Goal: Task Accomplishment & Management: Manage account settings

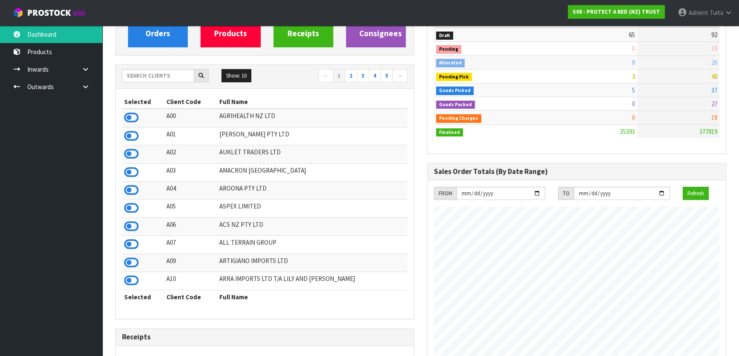
scroll to position [40, 0]
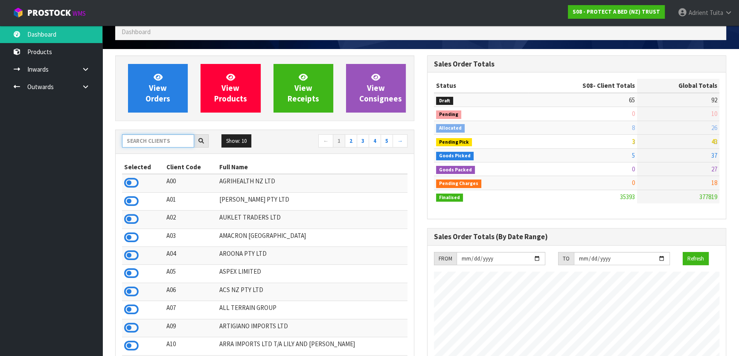
click at [137, 137] on input "text" at bounding box center [158, 140] width 72 height 13
type input "S08"
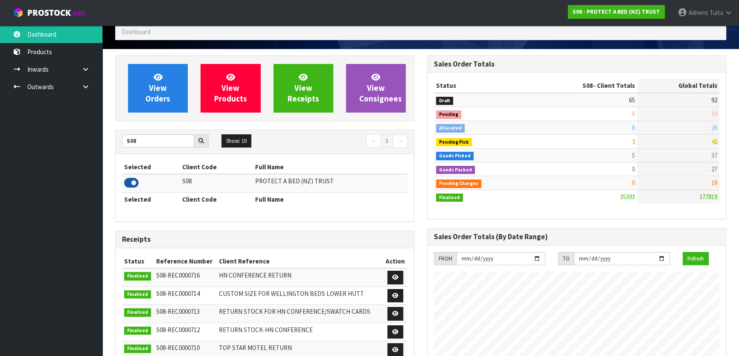
click at [132, 182] on icon at bounding box center [131, 183] width 15 height 13
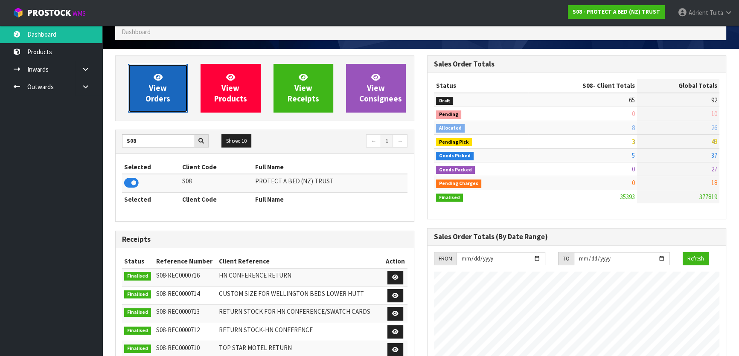
click at [149, 102] on span "View Orders" at bounding box center [158, 88] width 25 height 32
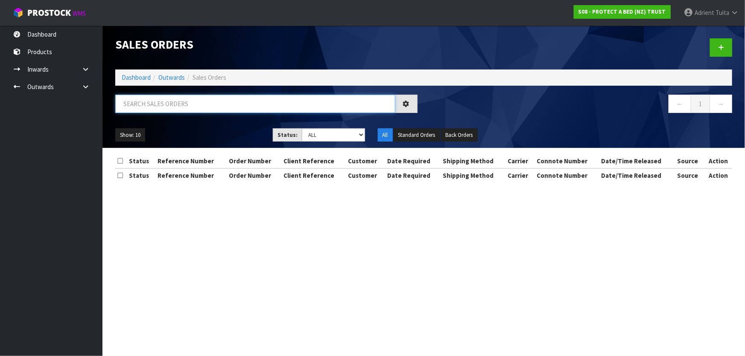
click at [172, 111] on input "text" at bounding box center [255, 104] width 280 height 18
type input "1221"
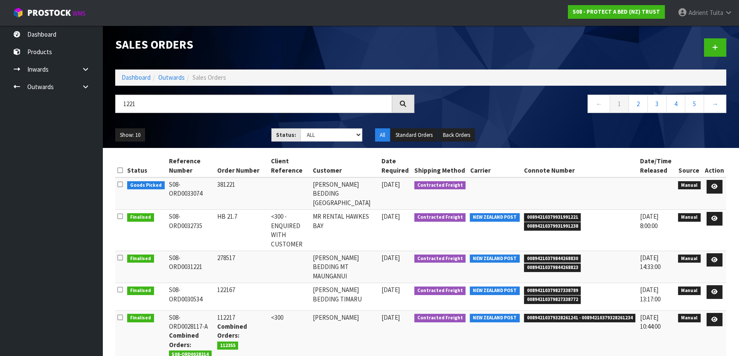
click at [706, 187] on td at bounding box center [714, 194] width 23 height 32
click at [712, 188] on link at bounding box center [715, 187] width 16 height 14
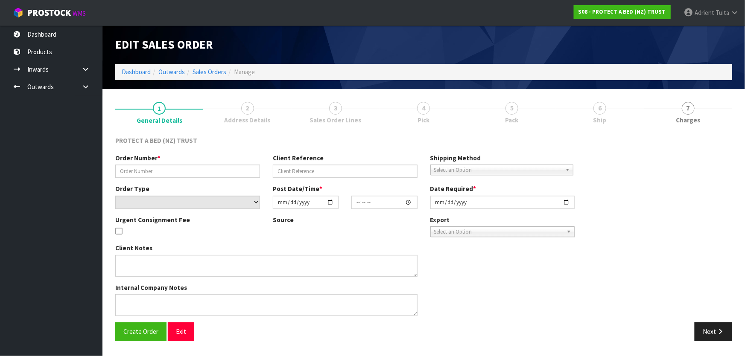
type input "381221"
select select "number:0"
type input "[DATE]"
type input "11:53:00.000"
type input "[DATE]"
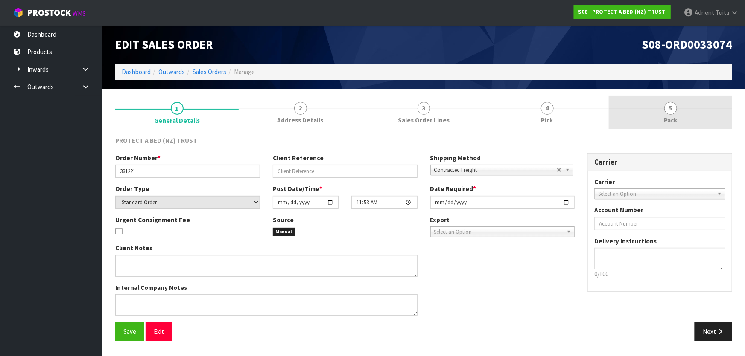
click at [686, 119] on link "5 Pack" at bounding box center [670, 113] width 123 height 34
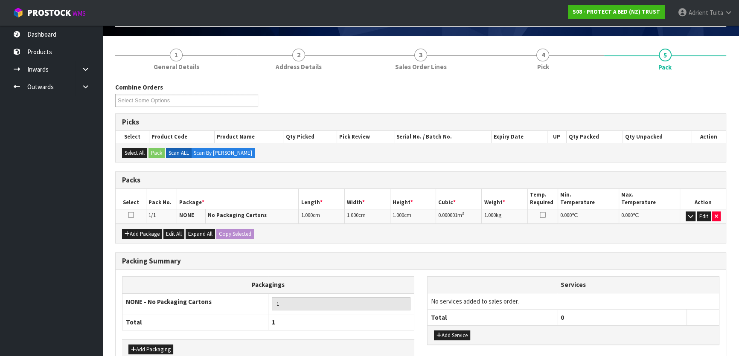
scroll to position [101, 0]
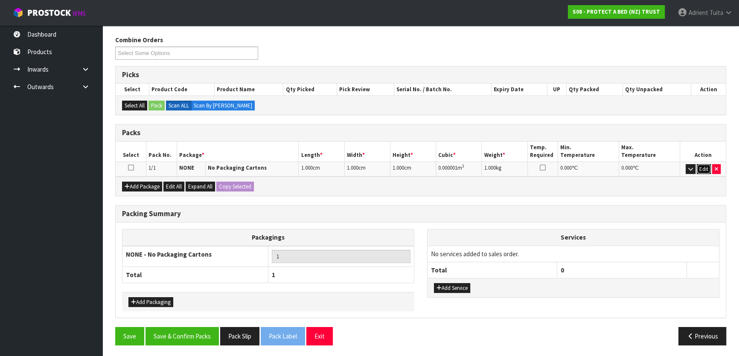
click at [705, 169] on button "Edit" at bounding box center [704, 169] width 14 height 10
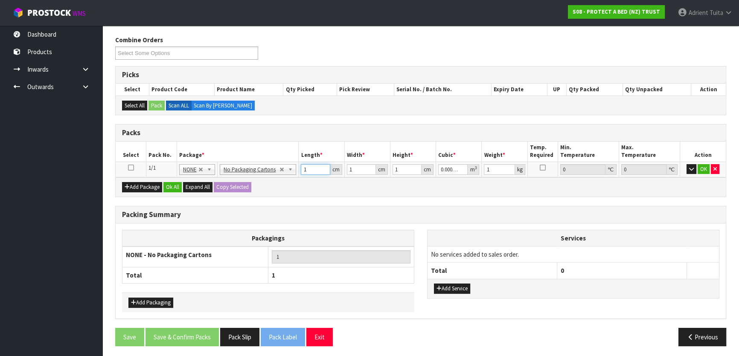
click at [319, 169] on input "1" at bounding box center [315, 169] width 29 height 11
type input "12"
type input "0.000012"
type input "120"
type input "0.00012"
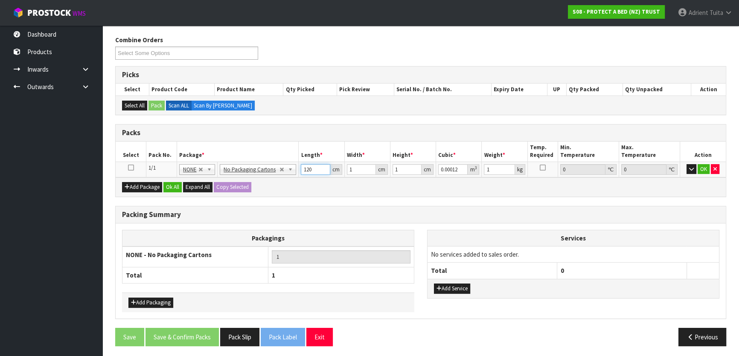
type input "120"
type input "10"
type input "0.0012"
type input "100"
type input "0.012"
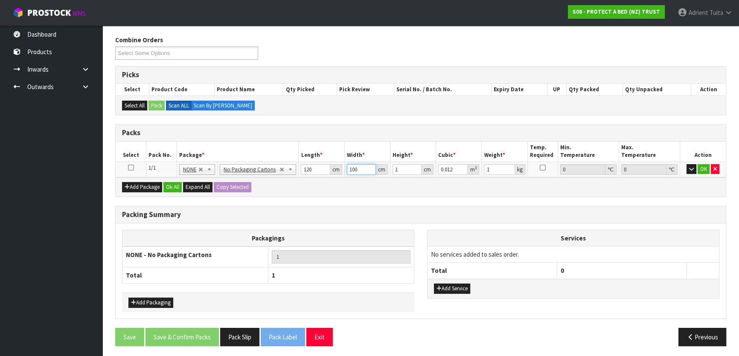
type input "100"
type input "9"
type input "0.108"
type input "90"
type input "1.08"
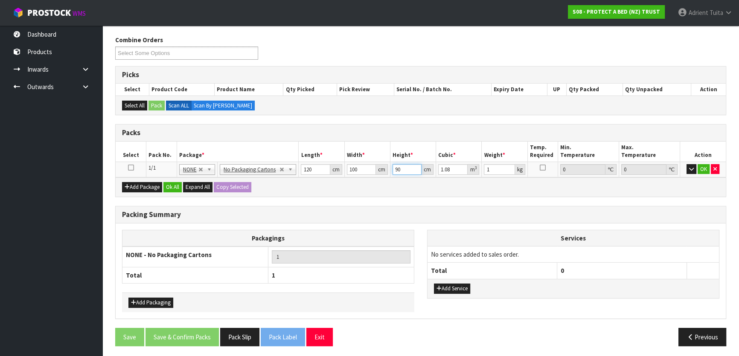
type input "90"
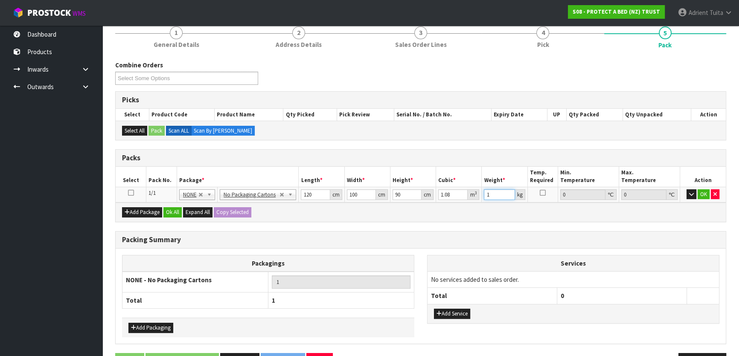
scroll to position [62, 0]
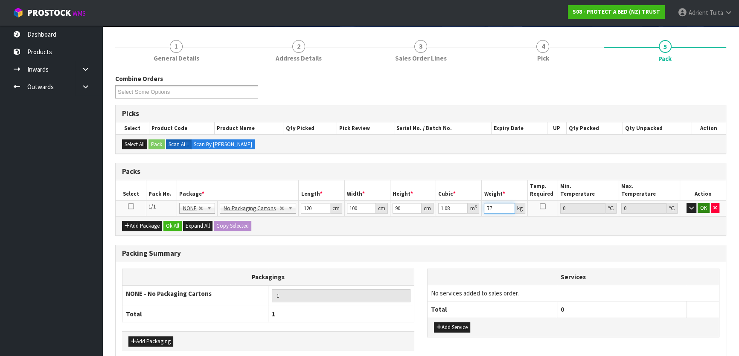
type input "77"
click at [703, 209] on button "OK" at bounding box center [704, 208] width 12 height 10
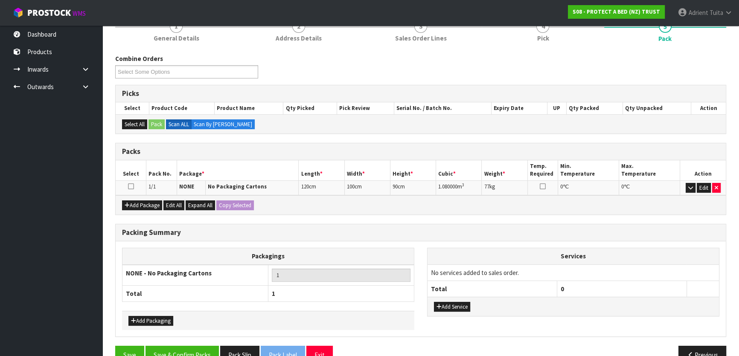
scroll to position [101, 0]
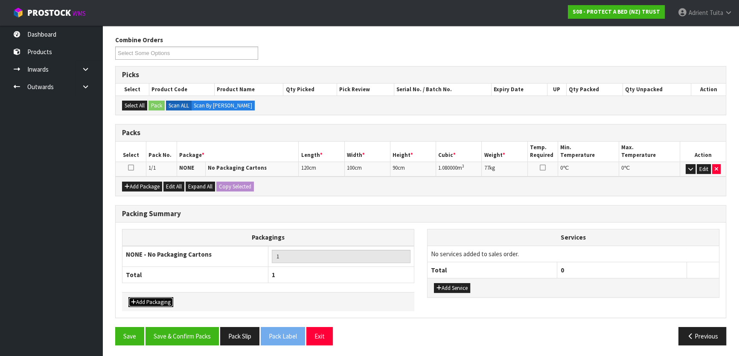
click at [152, 298] on button "Add Packaging" at bounding box center [151, 303] width 45 height 10
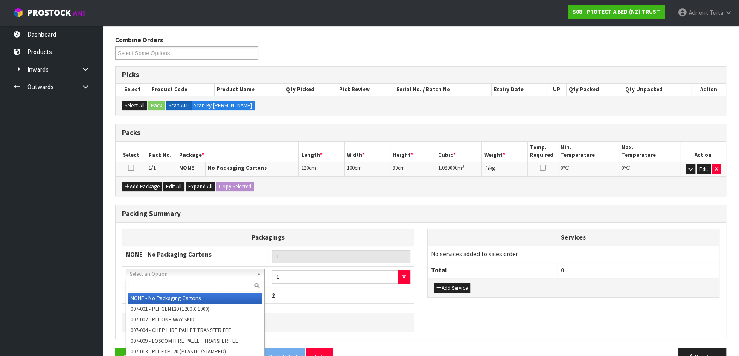
click at [166, 280] on div at bounding box center [195, 286] width 138 height 14
click at [166, 282] on input "text" at bounding box center [195, 286] width 134 height 11
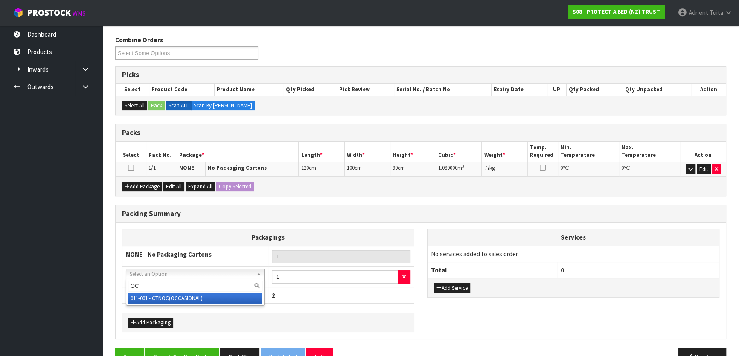
type input "OC"
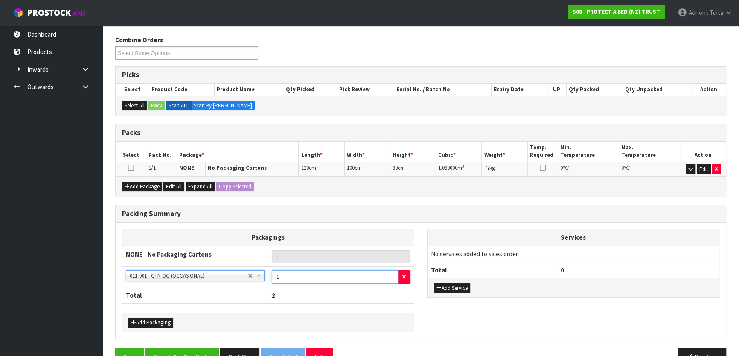
click at [298, 277] on input "1" at bounding box center [335, 277] width 126 height 13
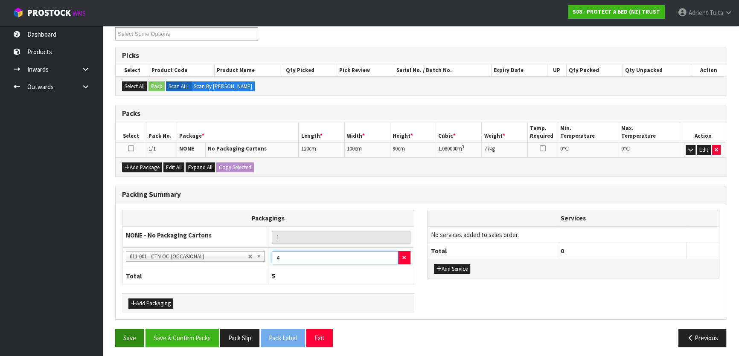
scroll to position [121, 0]
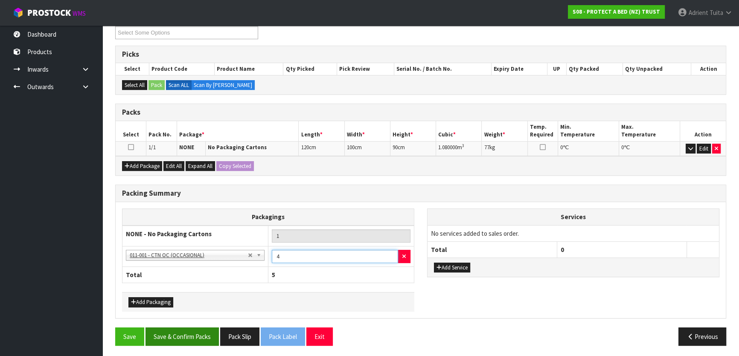
type input "4"
click at [164, 328] on button "Save & Confirm Packs" at bounding box center [182, 337] width 73 height 18
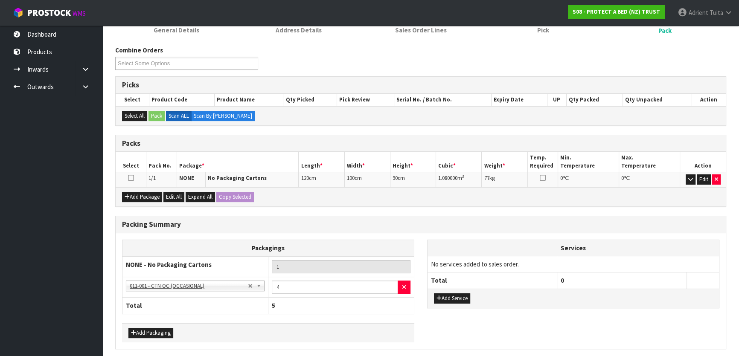
scroll to position [0, 0]
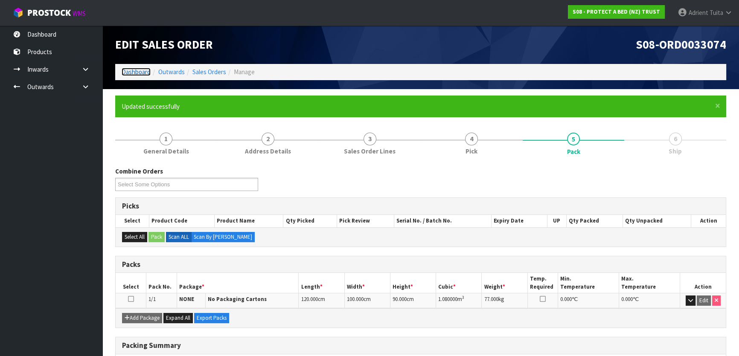
click at [132, 69] on link "Dashboard" at bounding box center [136, 72] width 29 height 8
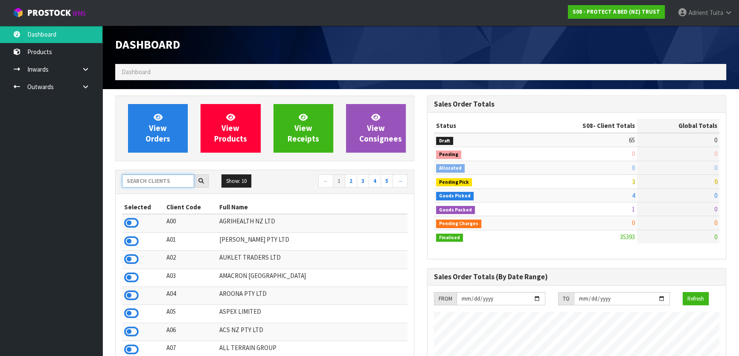
click at [160, 179] on input "text" at bounding box center [158, 181] width 72 height 13
type input "Y01"
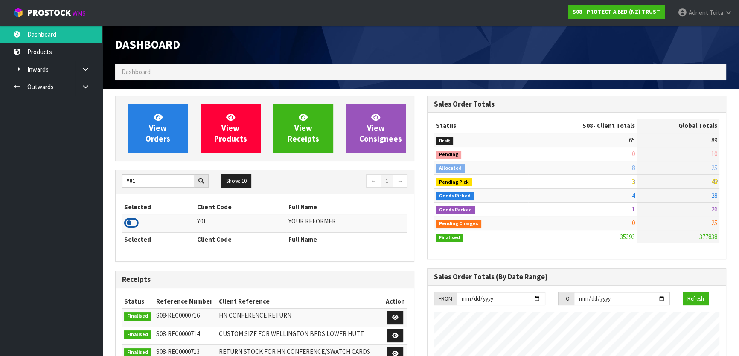
click at [129, 225] on icon at bounding box center [131, 223] width 15 height 13
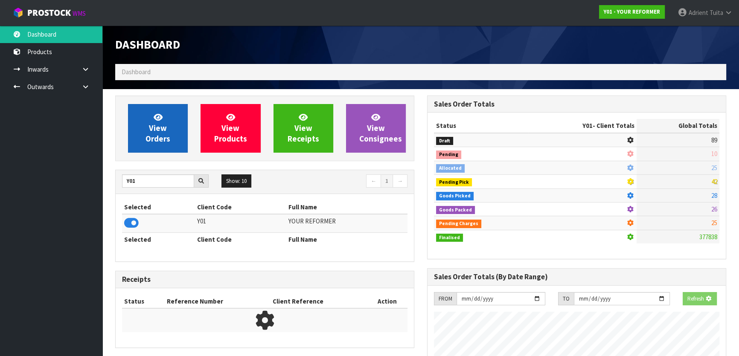
scroll to position [532, 312]
click at [158, 136] on span "View Orders" at bounding box center [158, 128] width 25 height 32
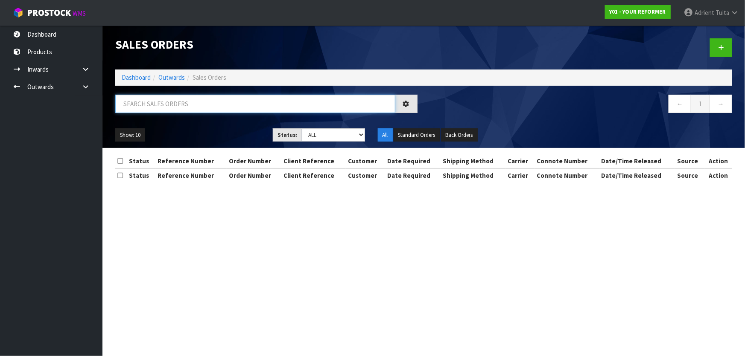
click at [179, 109] on input "text" at bounding box center [255, 104] width 280 height 18
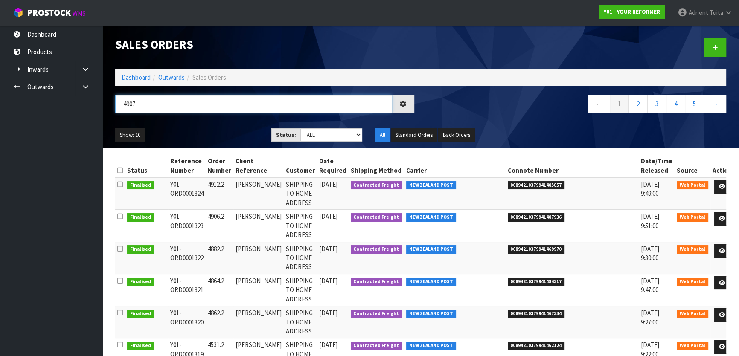
type input "4907"
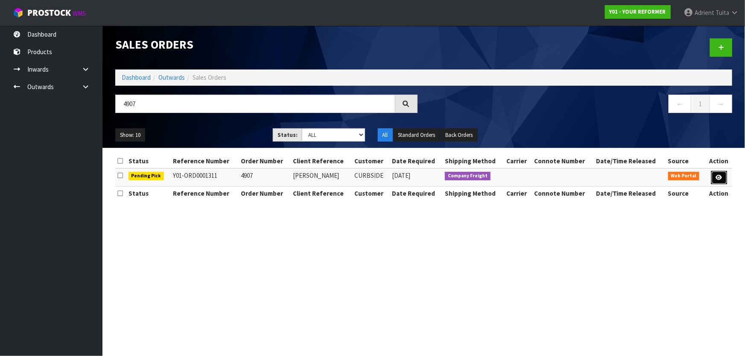
click at [721, 176] on icon at bounding box center [719, 178] width 6 height 6
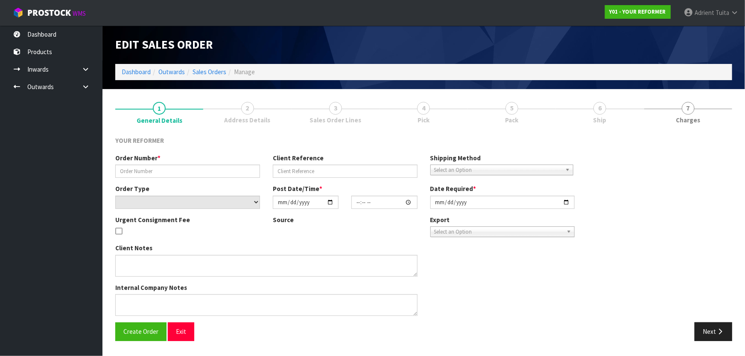
type input "4907"
type input "[PERSON_NAME]"
select select "number:0"
type input "[DATE]"
type input "12:54:00.000"
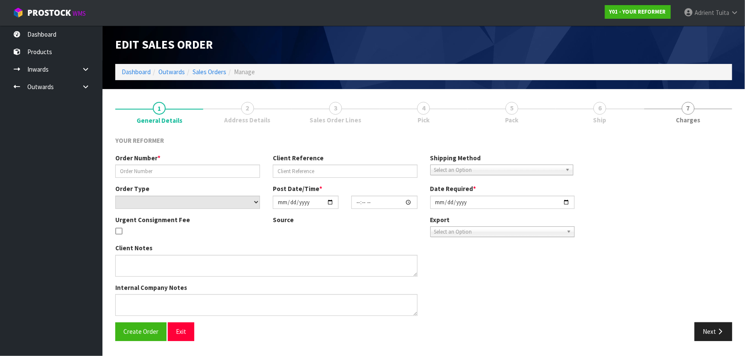
type input "[DATE]"
type textarea "[STREET_ADDRESS][PERSON_NAME][PERSON_NAME] [PHONE_NUMBER]"
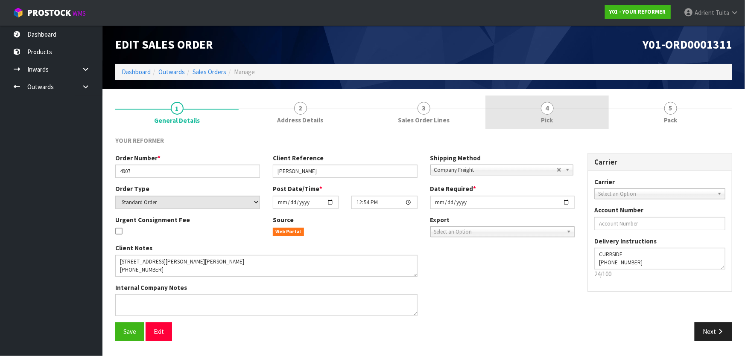
click at [558, 111] on link "4 Pick" at bounding box center [546, 113] width 123 height 34
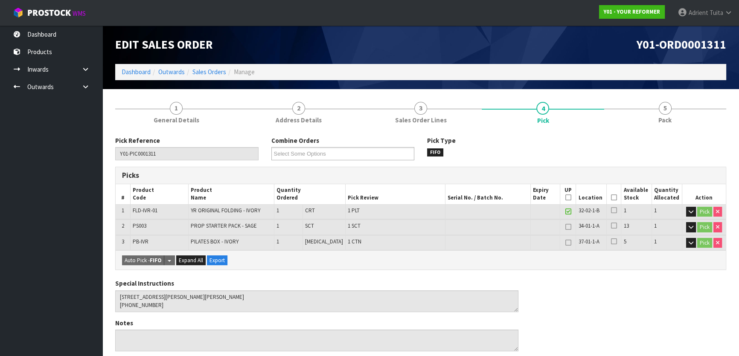
click at [614, 198] on icon at bounding box center [614, 198] width 6 height 0
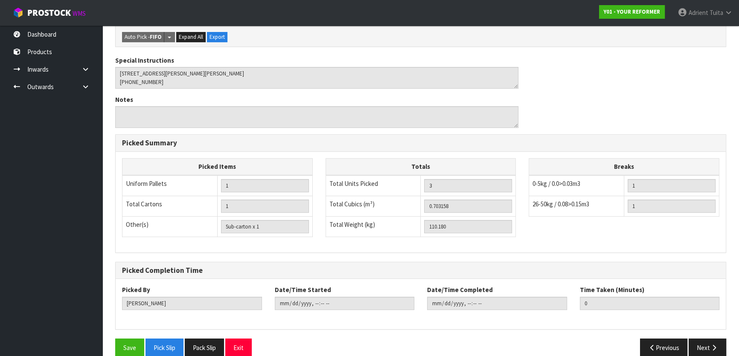
scroll to position [266, 0]
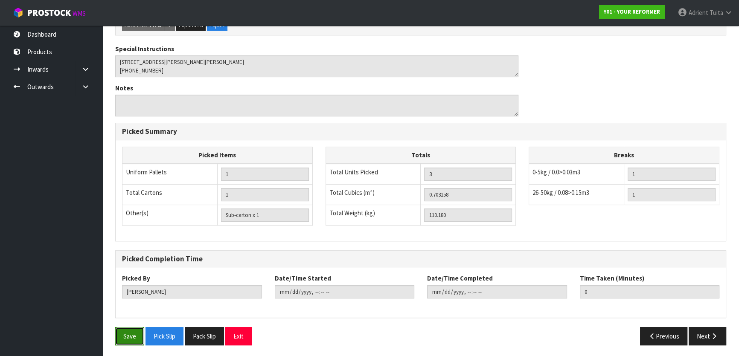
click at [138, 338] on button "Save" at bounding box center [129, 336] width 29 height 18
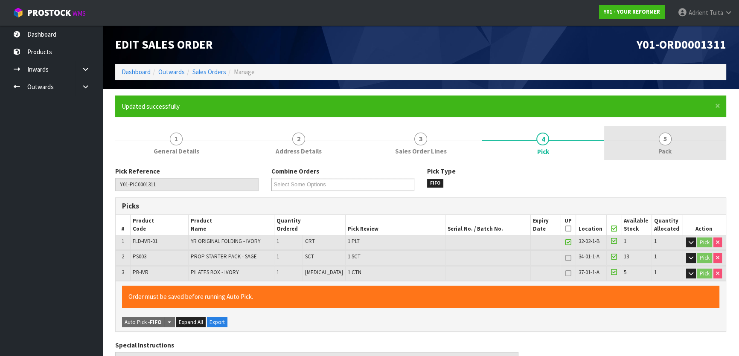
click at [675, 136] on link "5 Pack" at bounding box center [666, 143] width 122 height 34
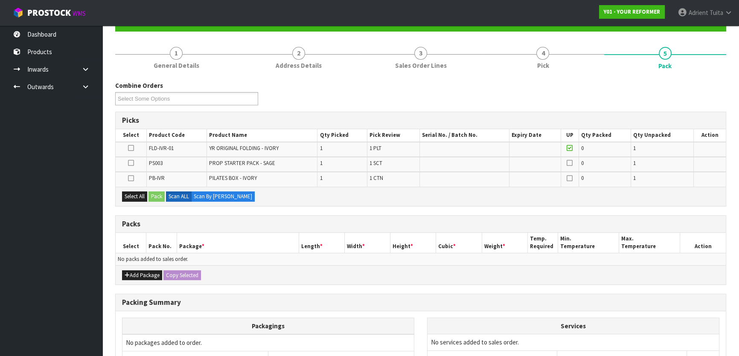
scroll to position [170, 0]
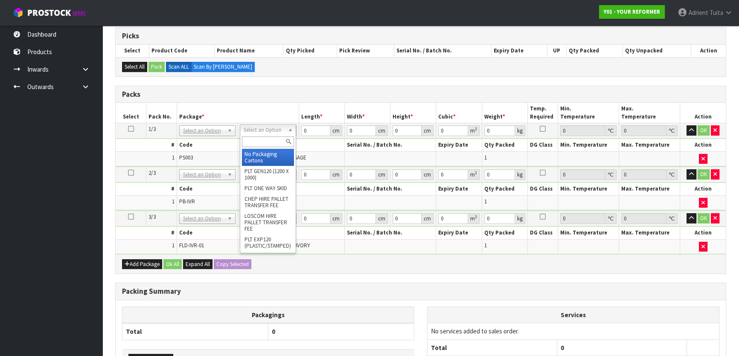
drag, startPoint x: 264, startPoint y: 134, endPoint x: 263, endPoint y: 154, distance: 19.7
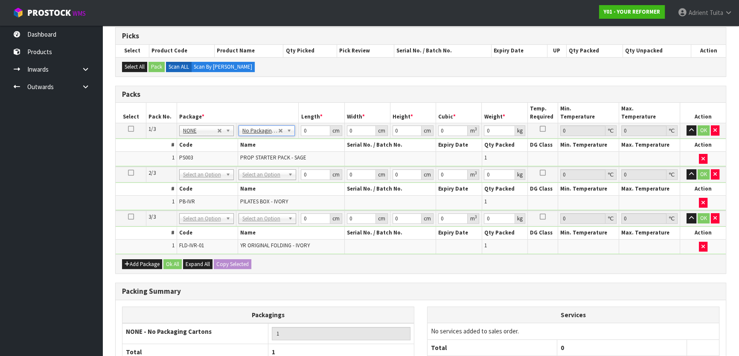
drag, startPoint x: 263, startPoint y: 167, endPoint x: 263, endPoint y: 173, distance: 6.0
click at [263, 171] on td "No Packaging Cartons PLT GEN120 (1200 X 1000) PLT ONE WAY SKID CHEP HIRE PALLET…" at bounding box center [267, 175] width 63 height 16
drag, startPoint x: 266, startPoint y: 175, endPoint x: 264, endPoint y: 190, distance: 15.5
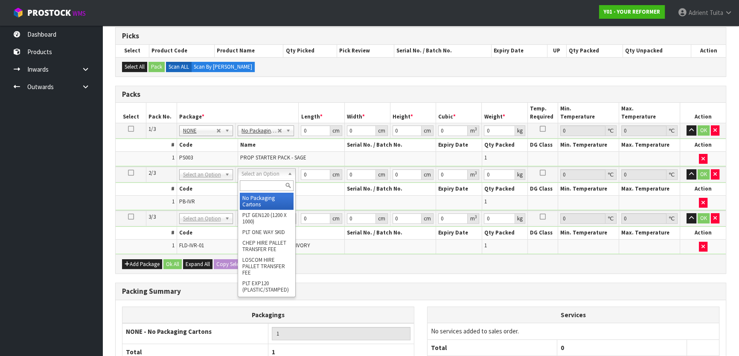
type input "2"
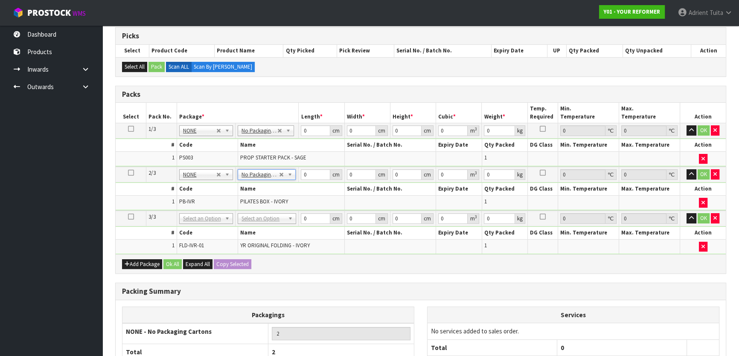
click at [258, 227] on th "Name" at bounding box center [291, 233] width 107 height 12
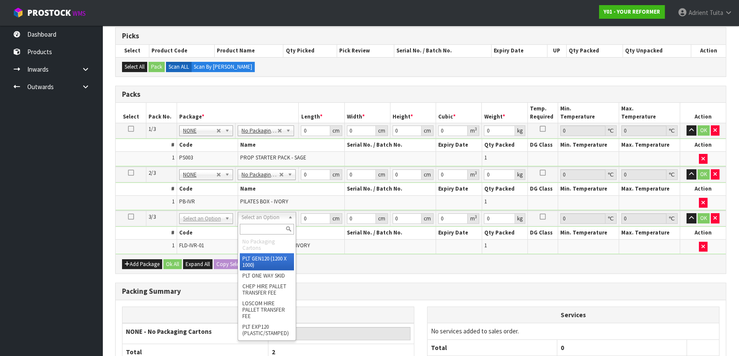
drag, startPoint x: 262, startPoint y: 221, endPoint x: 263, endPoint y: 226, distance: 5.2
click at [263, 226] on input "text" at bounding box center [267, 229] width 54 height 11
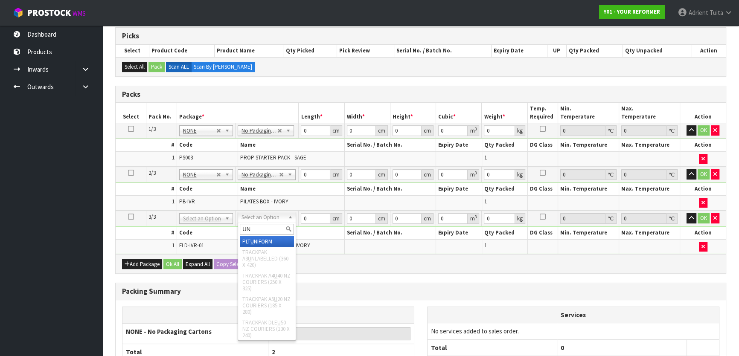
type input "UNI"
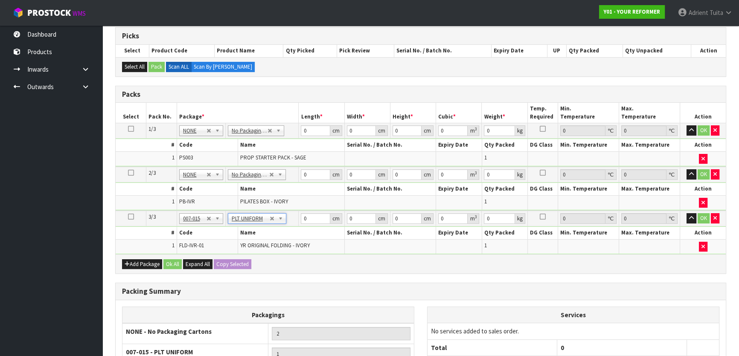
type input "99"
click at [314, 117] on th "Length *" at bounding box center [322, 113] width 46 height 20
click at [313, 126] on input "0" at bounding box center [315, 131] width 29 height 11
type input "55"
type input "42"
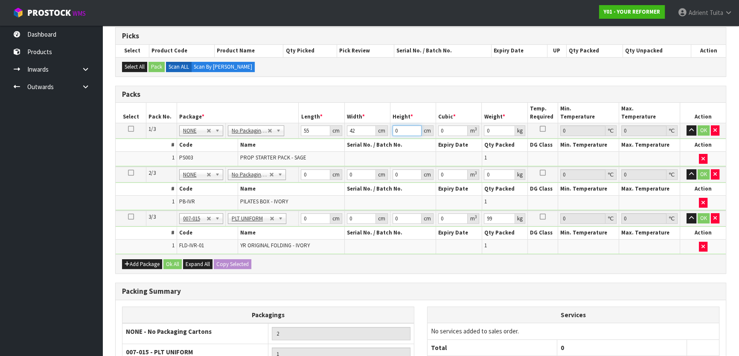
type input "9"
type input "0.02079"
type input "9"
type input "4"
click at [313, 179] on td "0 cm" at bounding box center [322, 175] width 46 height 16
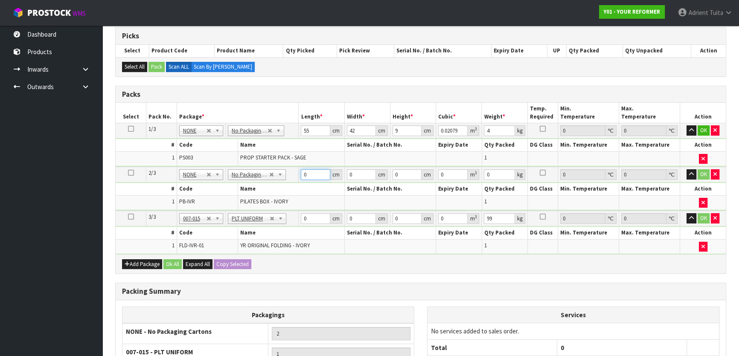
click at [312, 175] on input "0" at bounding box center [315, 174] width 29 height 11
type input "73"
type input "34"
type input "4"
type input "0.009928"
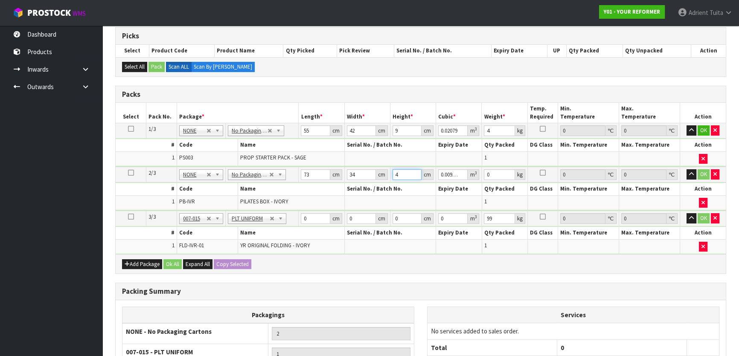
type input "45"
type input "0.11169"
type input "45"
type input "8"
click at [314, 218] on input "0" at bounding box center [315, 218] width 29 height 11
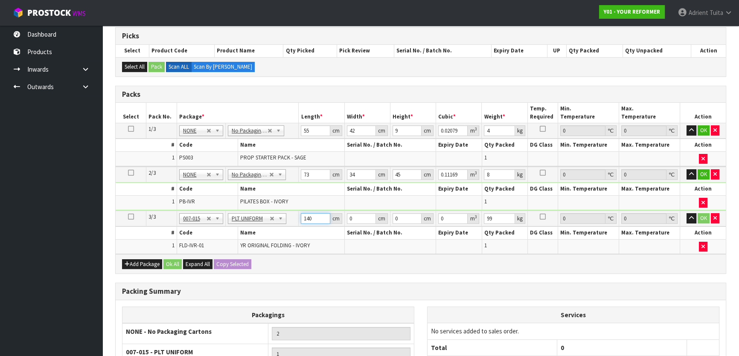
type input "140"
type input "74"
type input "69"
type input "0.71484"
type input "690"
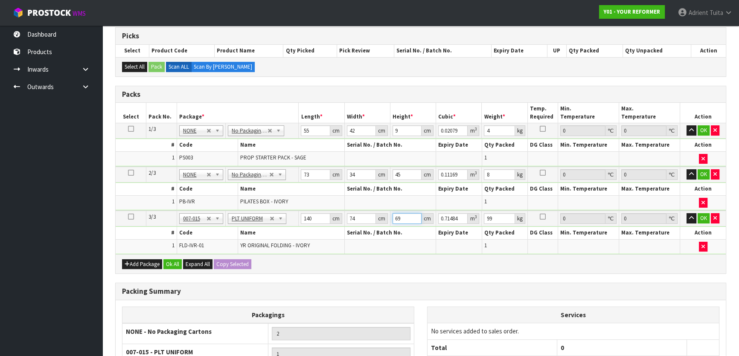
type input "7.1484"
type input "690"
type input "104"
click at [701, 126] on button "OK" at bounding box center [704, 131] width 12 height 10
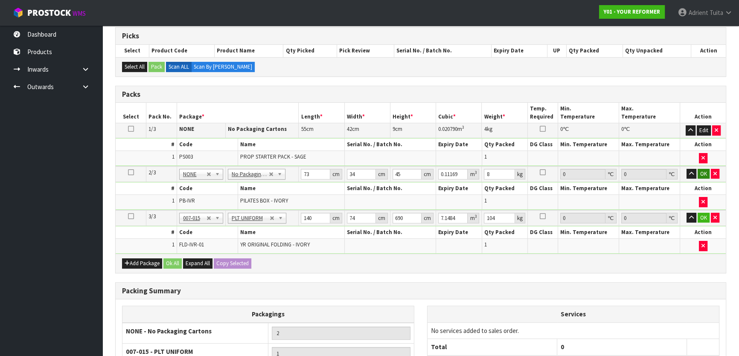
click at [700, 168] on td "OK" at bounding box center [704, 174] width 46 height 16
click at [703, 175] on button "OK" at bounding box center [704, 174] width 12 height 10
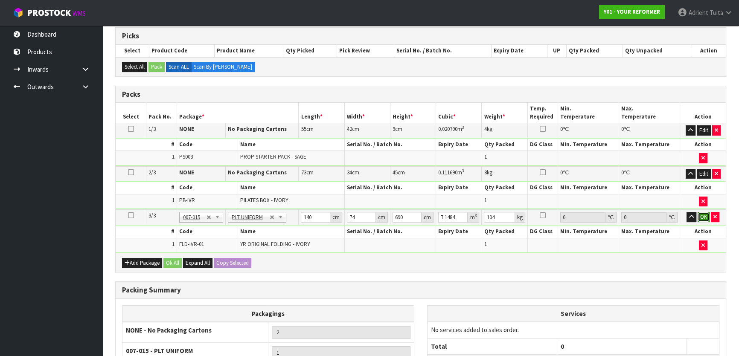
click at [703, 219] on button "OK" at bounding box center [704, 217] width 12 height 10
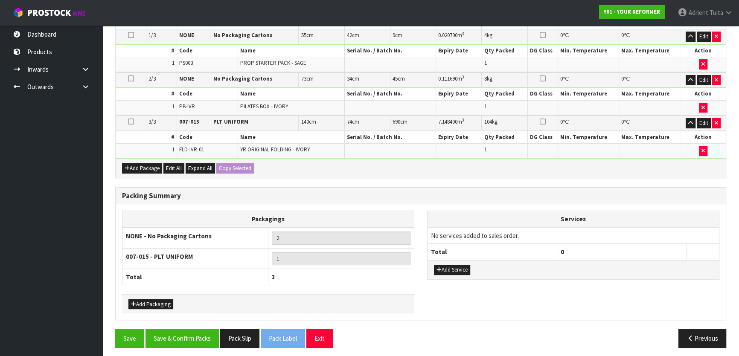
scroll to position [266, 0]
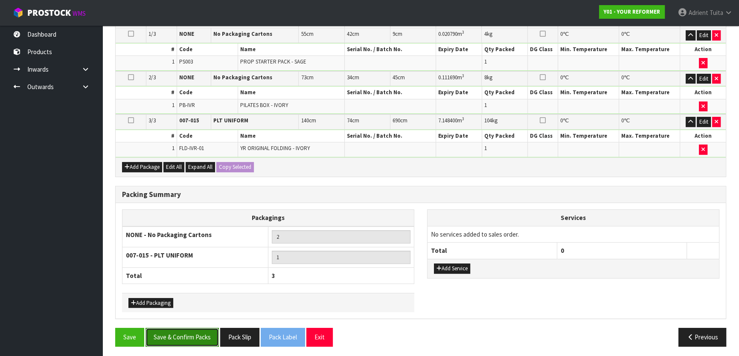
click at [177, 334] on button "Save & Confirm Packs" at bounding box center [182, 337] width 73 height 18
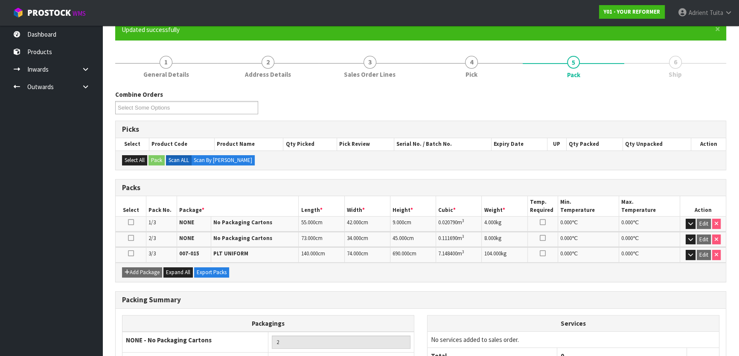
scroll to position [164, 0]
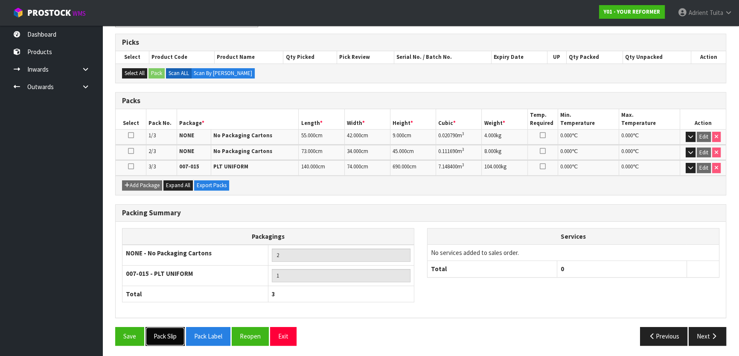
click at [169, 339] on button "Pack Slip" at bounding box center [165, 336] width 39 height 18
click at [146, 327] on button "Pack Slip" at bounding box center [165, 336] width 39 height 18
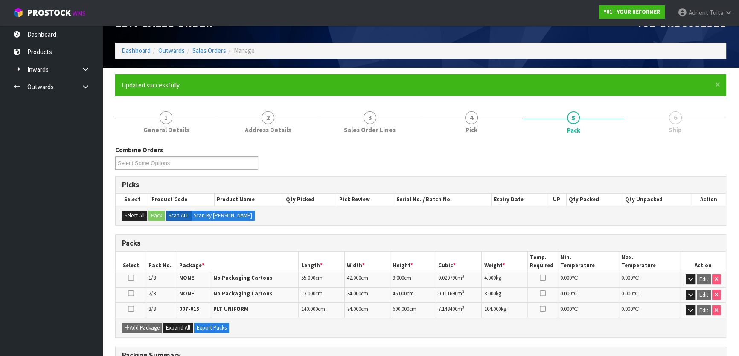
scroll to position [0, 0]
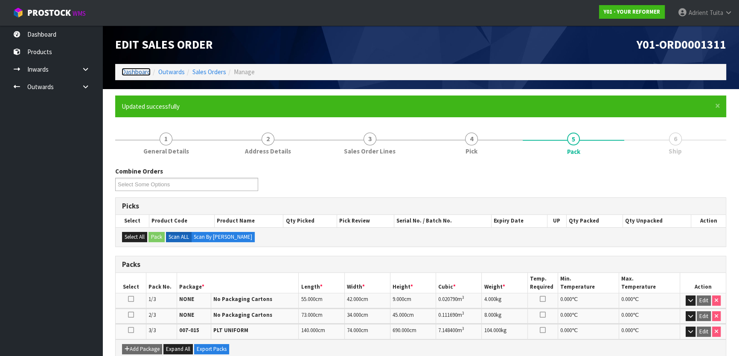
click at [140, 73] on link "Dashboard" at bounding box center [136, 72] width 29 height 8
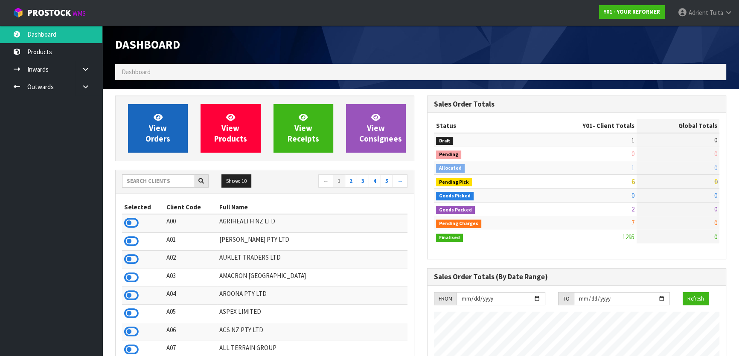
scroll to position [645, 312]
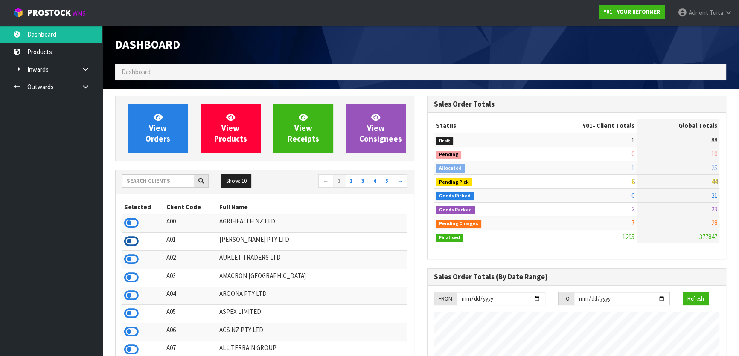
click at [129, 240] on icon at bounding box center [131, 241] width 15 height 13
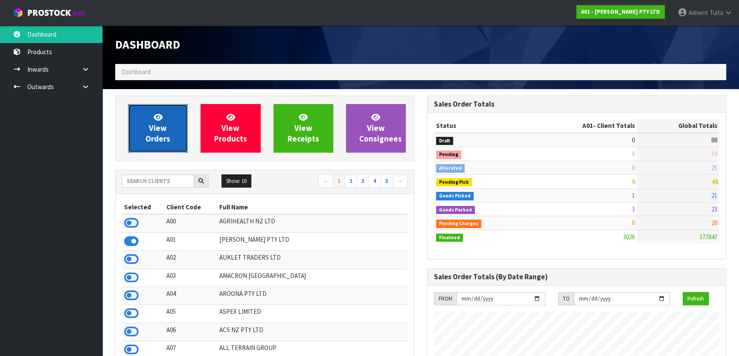
scroll to position [604, 312]
click at [145, 136] on link "View Orders" at bounding box center [158, 128] width 60 height 49
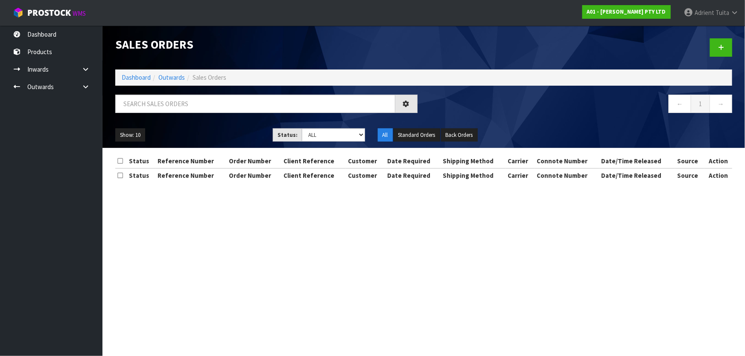
click at [157, 116] on div at bounding box center [266, 107] width 315 height 25
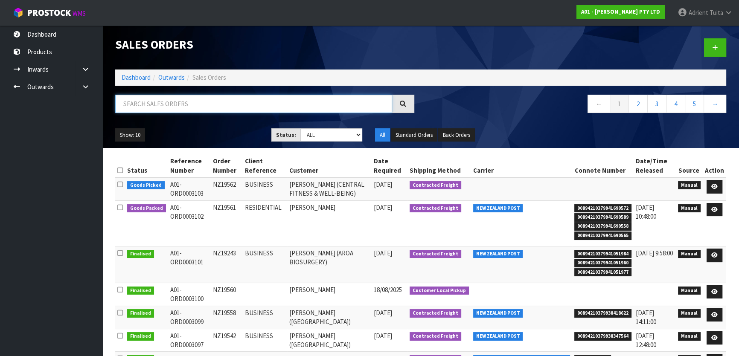
click at [176, 109] on input "text" at bounding box center [253, 104] width 277 height 18
click at [717, 190] on link at bounding box center [715, 187] width 16 height 14
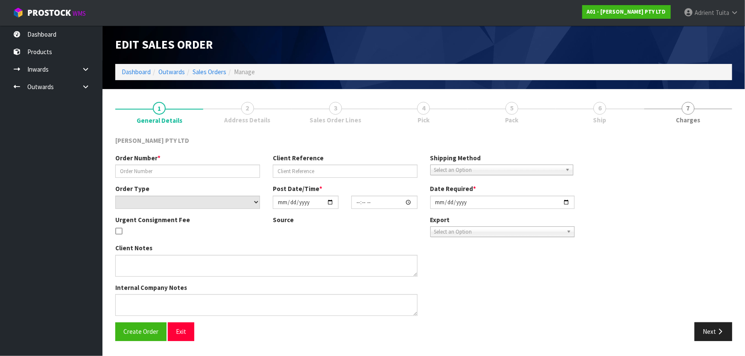
type input "NZ19562"
type input "BUSINESS"
select select "number:0"
type input "[DATE]"
type input "12:15:00.000"
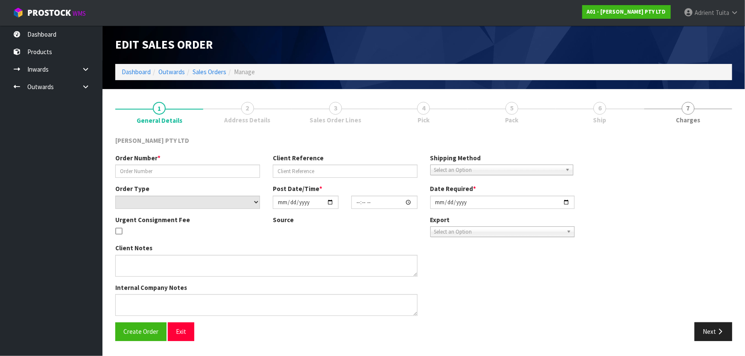
type input "[DATE]"
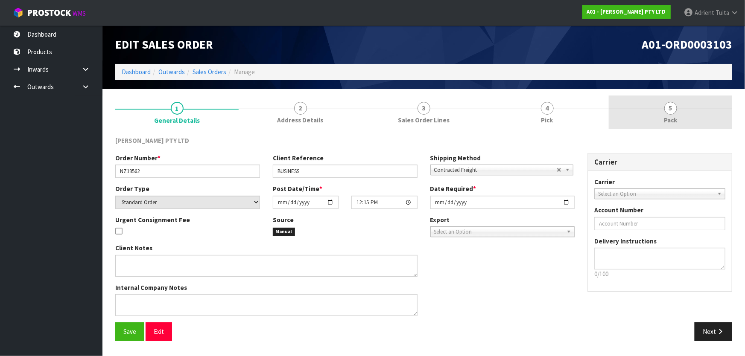
click at [657, 113] on link "5 Pack" at bounding box center [670, 113] width 123 height 34
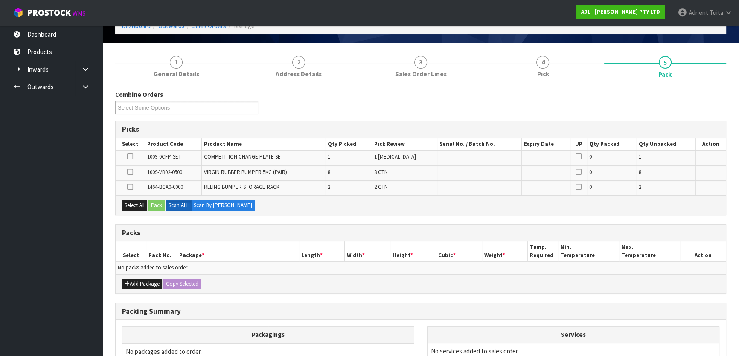
scroll to position [140, 0]
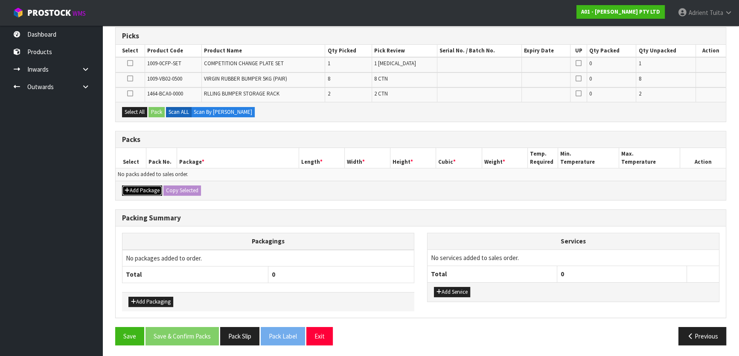
click at [137, 191] on button "Add Package" at bounding box center [142, 191] width 40 height 10
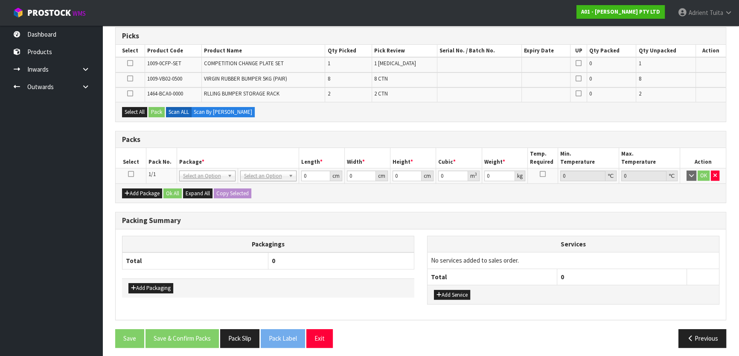
click at [131, 174] on icon at bounding box center [131, 174] width 6 height 0
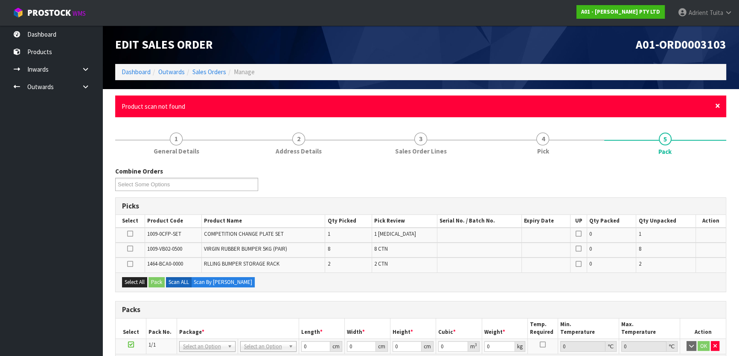
click at [720, 106] on span "×" at bounding box center [718, 106] width 5 height 12
click at [720, 110] on span "×" at bounding box center [718, 106] width 5 height 12
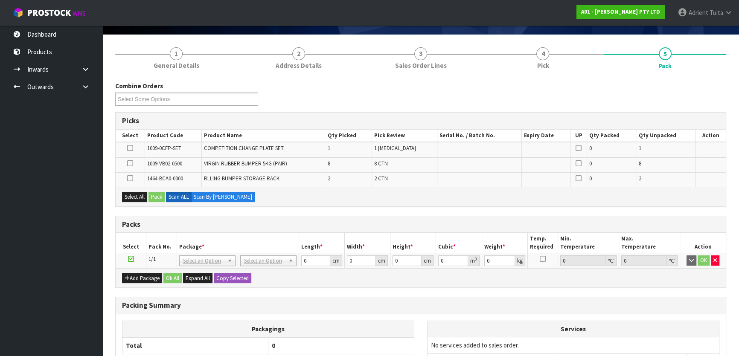
scroll to position [116, 0]
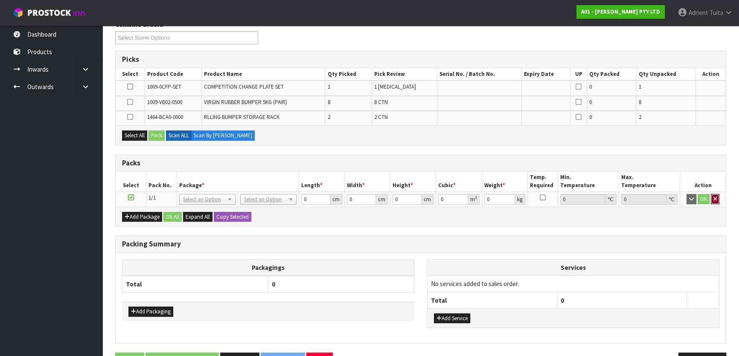
click at [715, 197] on icon "button" at bounding box center [715, 199] width 3 height 6
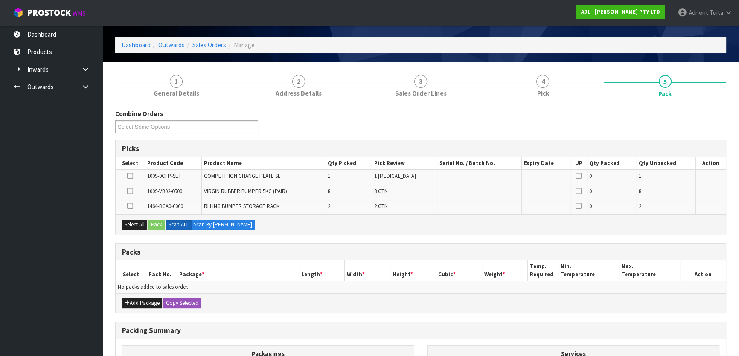
scroll to position [0, 0]
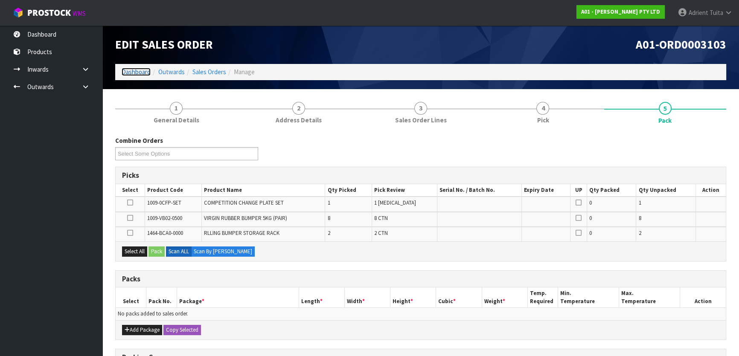
click at [140, 70] on link "Dashboard" at bounding box center [136, 72] width 29 height 8
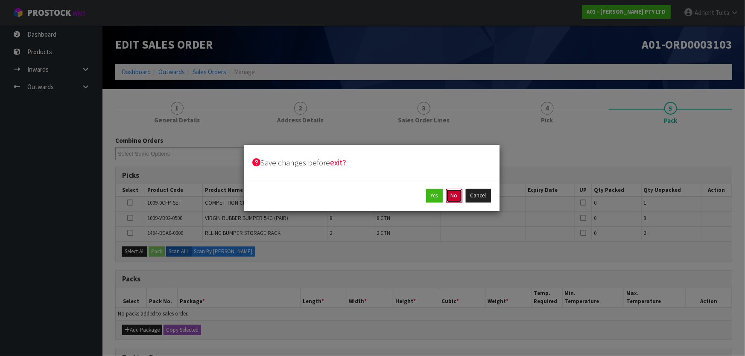
click at [455, 193] on button "No" at bounding box center [454, 196] width 16 height 14
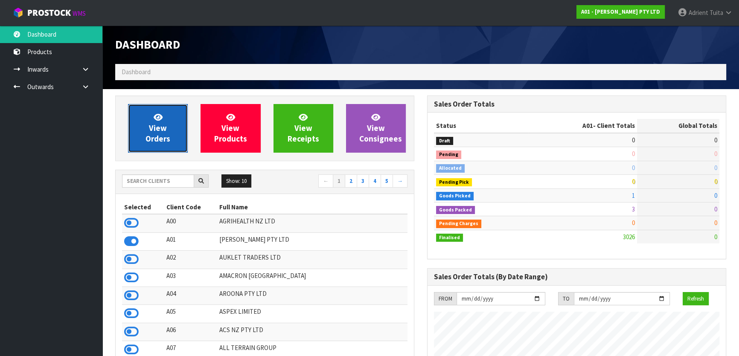
scroll to position [604, 312]
click at [137, 128] on link "View Orders" at bounding box center [158, 128] width 60 height 49
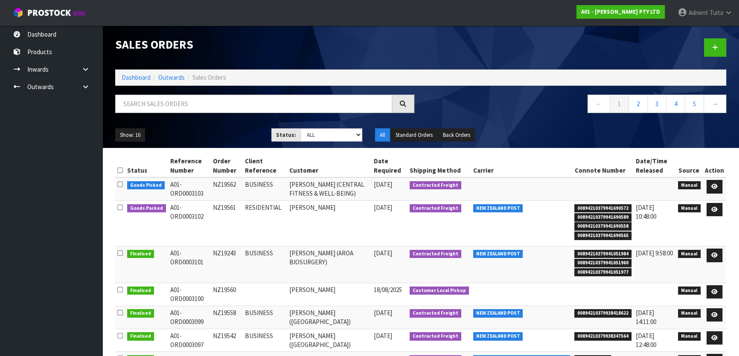
click at [134, 71] on ol "Dashboard Outwards Sales Orders" at bounding box center [420, 78] width 611 height 16
click at [134, 74] on link "Dashboard" at bounding box center [136, 77] width 29 height 8
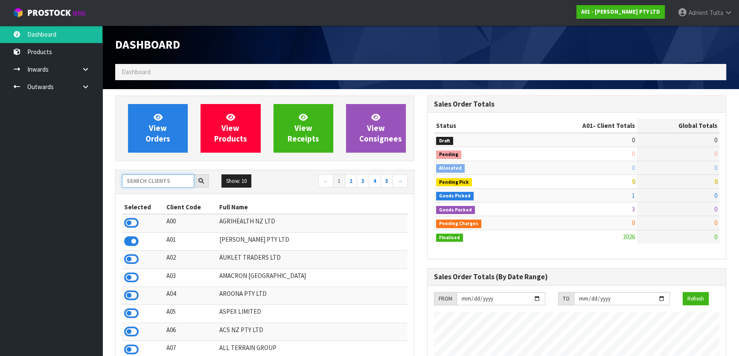
click at [158, 184] on input "text" at bounding box center [158, 181] width 72 height 13
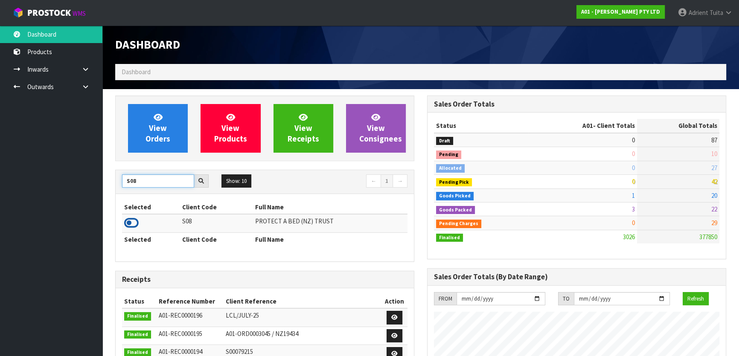
type input "S08"
click at [129, 222] on icon at bounding box center [131, 223] width 15 height 13
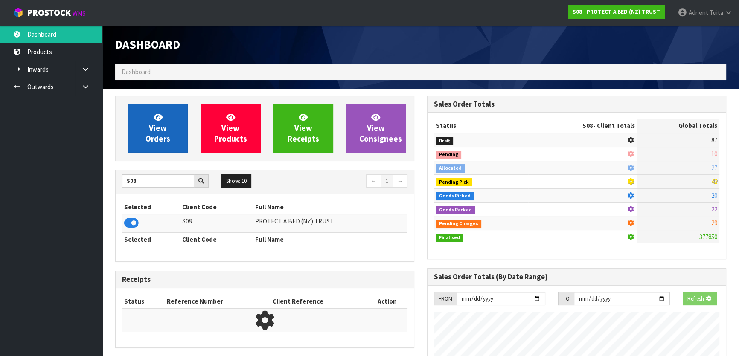
scroll to position [426386, 426606]
click at [146, 137] on span "View Orders" at bounding box center [158, 128] width 25 height 32
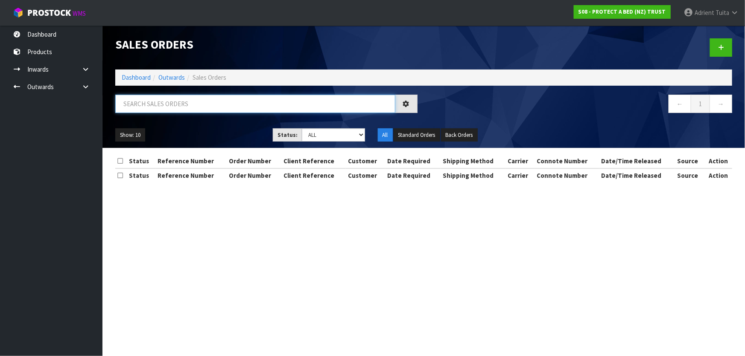
click at [164, 106] on input "text" at bounding box center [255, 104] width 280 height 18
type input "3083"
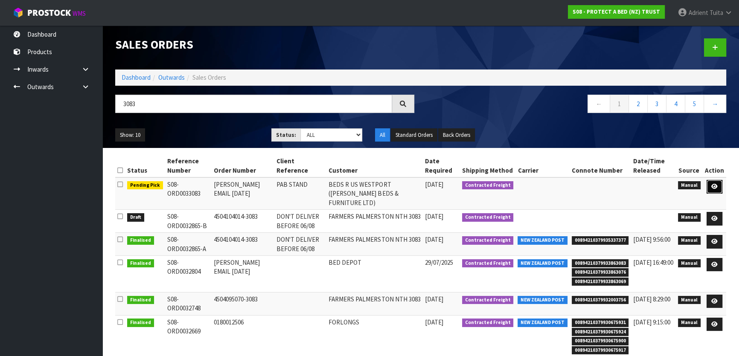
click at [713, 186] on icon at bounding box center [715, 187] width 6 height 6
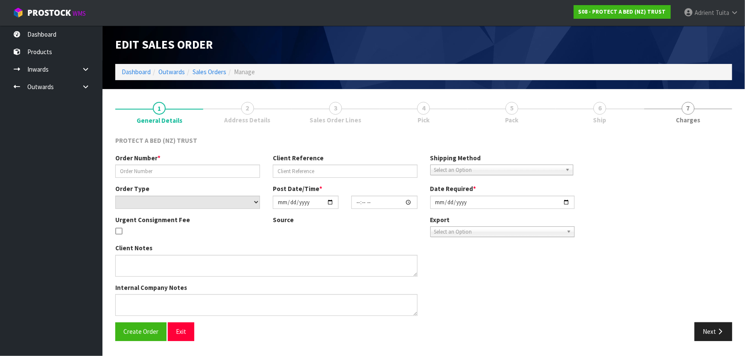
type input "[PERSON_NAME] EMAIL [DATE]"
type input "PAB STAND"
select select "number:0"
type input "[DATE]"
type input "08:44:00.000"
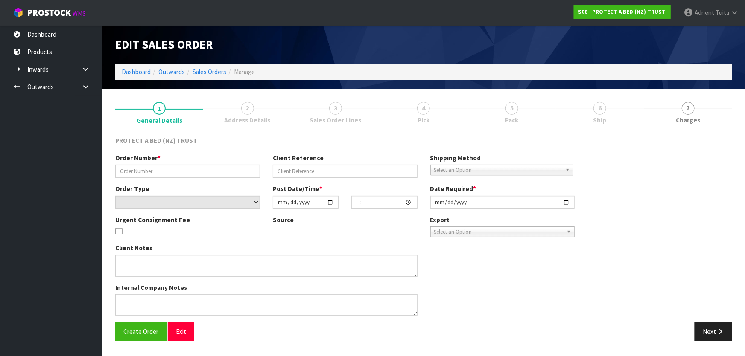
type input "[DATE]"
type textarea "THE ORDER TO BE SENT WITH THE STANDS IS AS FOLLOWS - [PERSON_NAME] TO PROVIDE C…"
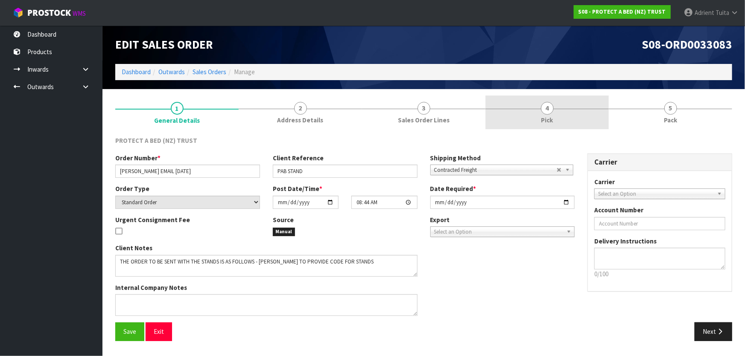
click at [581, 120] on link "4 Pick" at bounding box center [546, 113] width 123 height 34
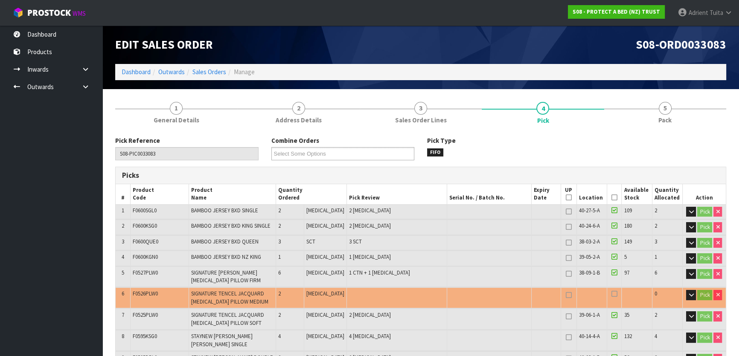
click at [612, 198] on icon at bounding box center [615, 198] width 6 height 0
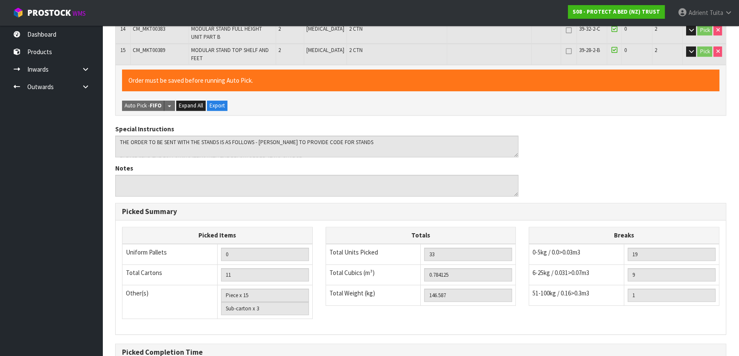
scroll to position [504, 0]
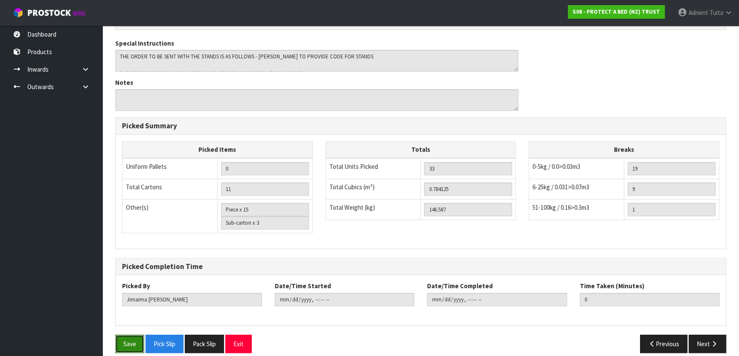
click at [122, 335] on button "Save" at bounding box center [129, 344] width 29 height 18
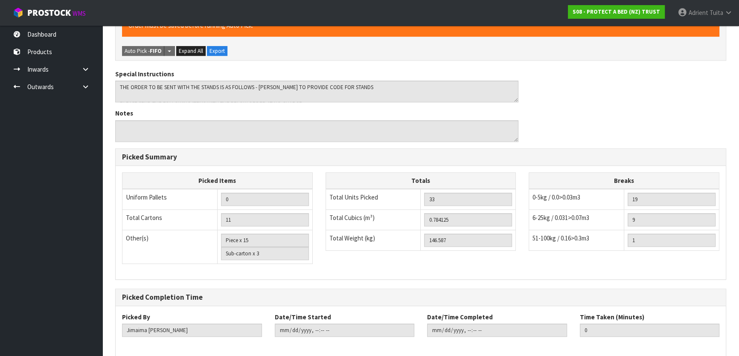
scroll to position [0, 0]
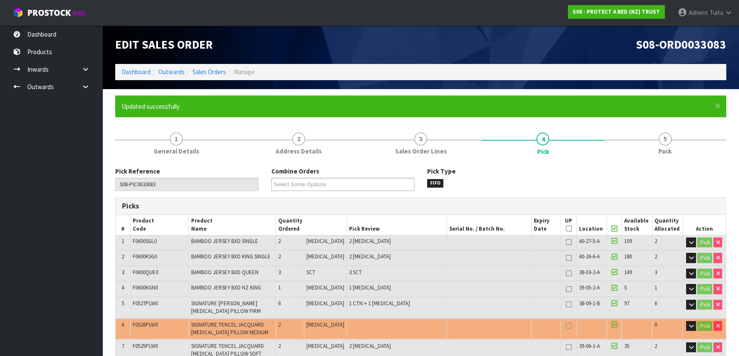
type input "[PERSON_NAME]"
type input "[DATE]T16:30:14"
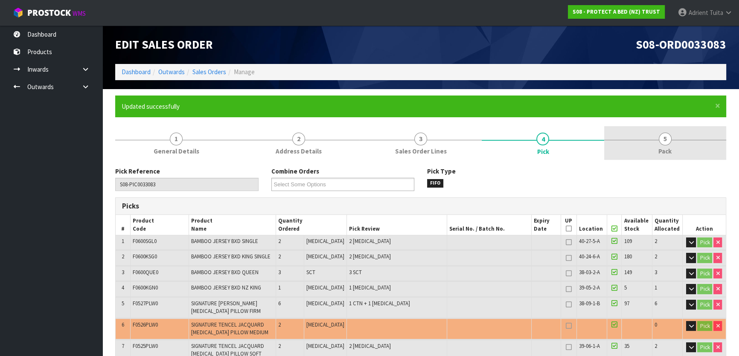
click at [671, 148] on span "Pack" at bounding box center [665, 151] width 13 height 9
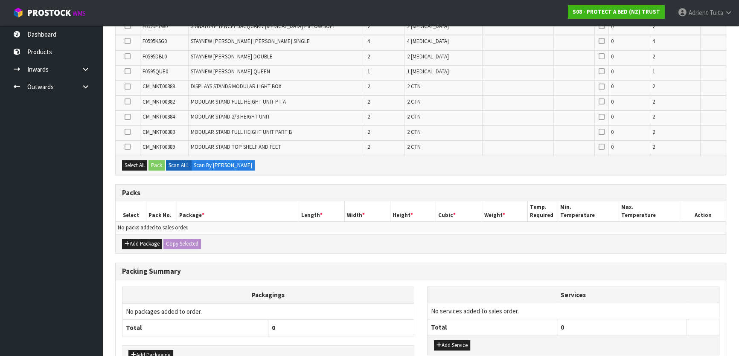
scroll to position [336, 0]
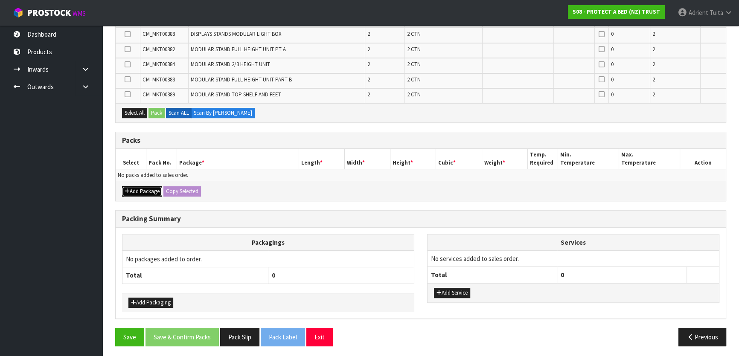
click at [129, 189] on icon "button" at bounding box center [127, 192] width 5 height 6
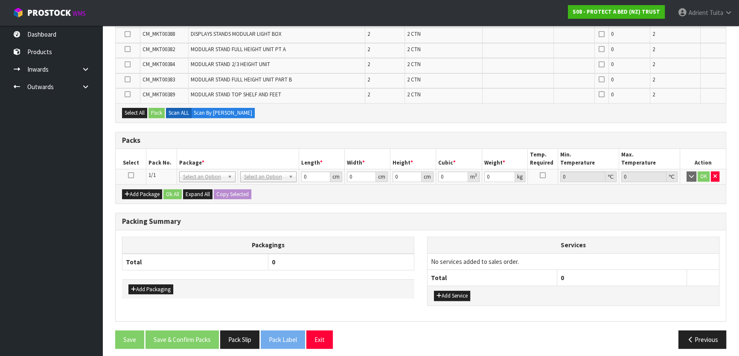
click at [130, 175] on icon at bounding box center [131, 175] width 6 height 0
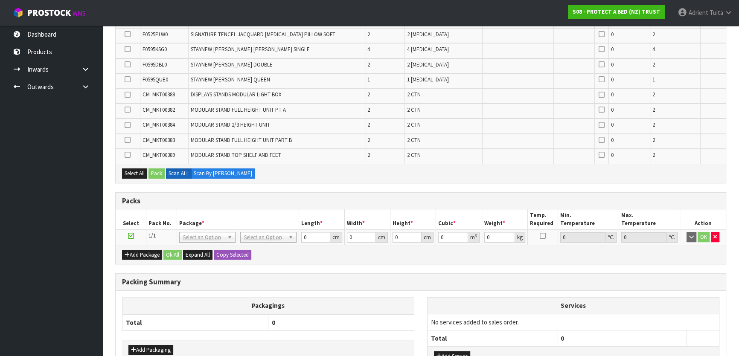
scroll to position [258, 0]
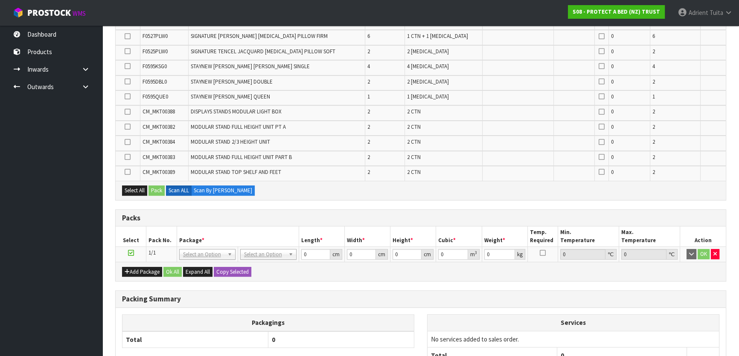
click at [128, 112] on icon at bounding box center [128, 112] width 6 height 0
click at [0, 0] on input "checkbox" at bounding box center [0, 0] width 0 height 0
click at [131, 127] on td at bounding box center [128, 128] width 24 height 15
click at [129, 127] on icon at bounding box center [128, 127] width 6 height 0
click at [0, 0] on input "checkbox" at bounding box center [0, 0] width 0 height 0
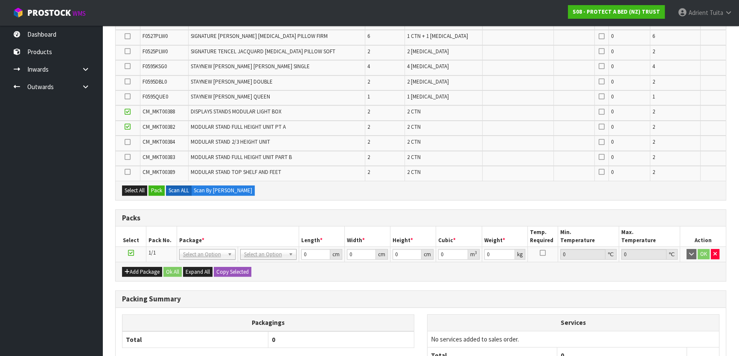
click at [128, 142] on icon at bounding box center [128, 142] width 6 height 0
click at [0, 0] on input "checkbox" at bounding box center [0, 0] width 0 height 0
click at [128, 158] on icon at bounding box center [128, 157] width 6 height 0
click at [0, 0] on input "checkbox" at bounding box center [0, 0] width 0 height 0
click at [127, 175] on td at bounding box center [128, 173] width 24 height 15
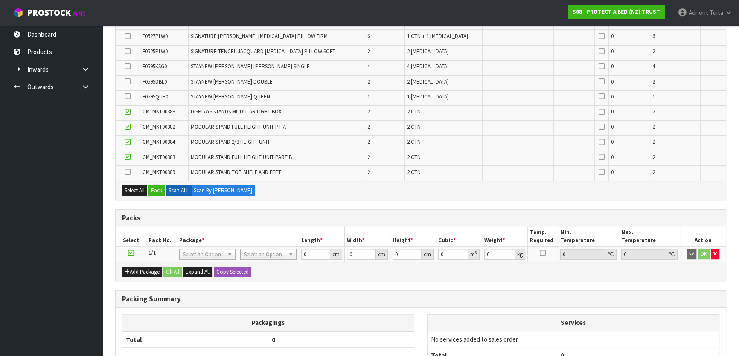
drag, startPoint x: 128, startPoint y: 174, endPoint x: 159, endPoint y: 193, distance: 36.6
click at [128, 174] on label at bounding box center [128, 173] width 6 height 8
click at [0, 0] on input "checkbox" at bounding box center [0, 0] width 0 height 0
click at [159, 192] on button "Pack" at bounding box center [157, 191] width 16 height 10
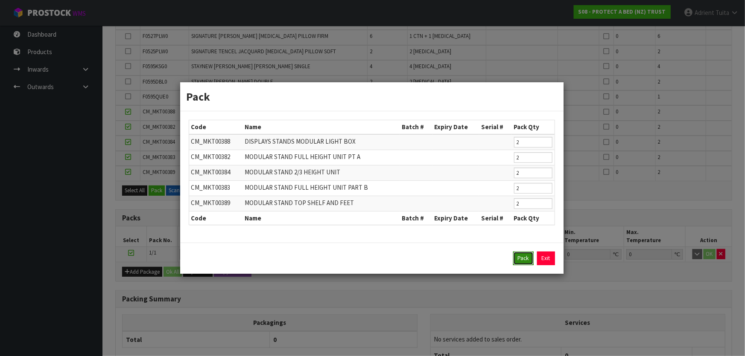
click at [525, 263] on button "Pack" at bounding box center [523, 259] width 20 height 14
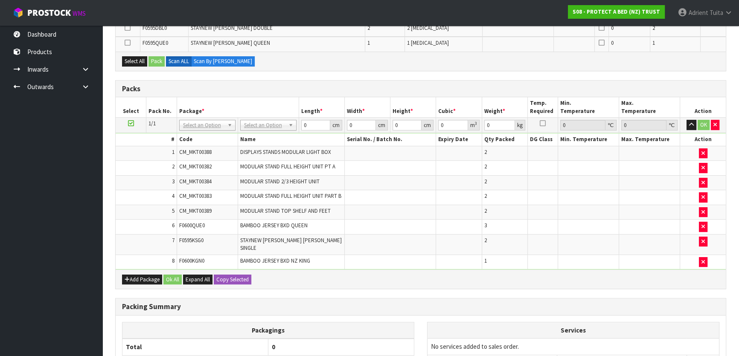
scroll to position [0, 0]
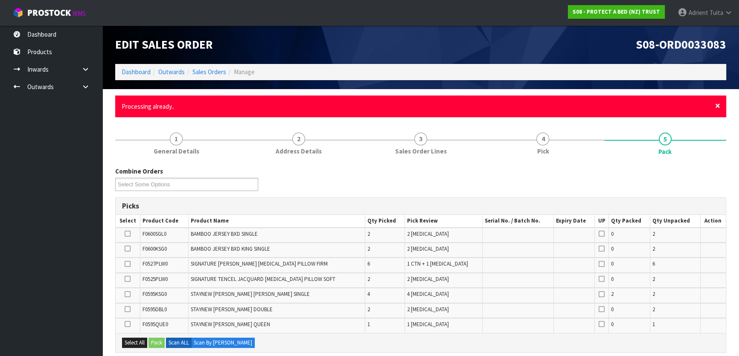
click at [720, 105] on span "×" at bounding box center [718, 106] width 5 height 12
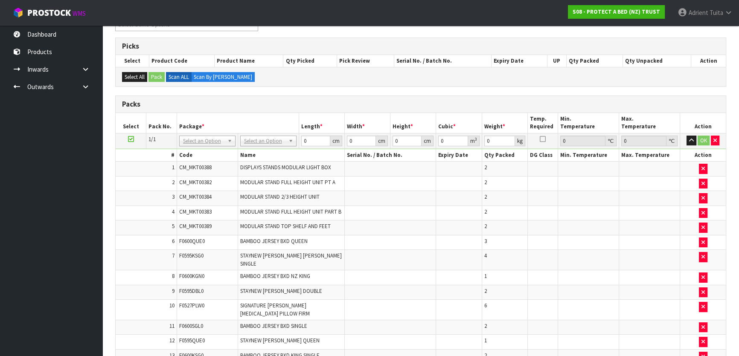
scroll to position [132, 0]
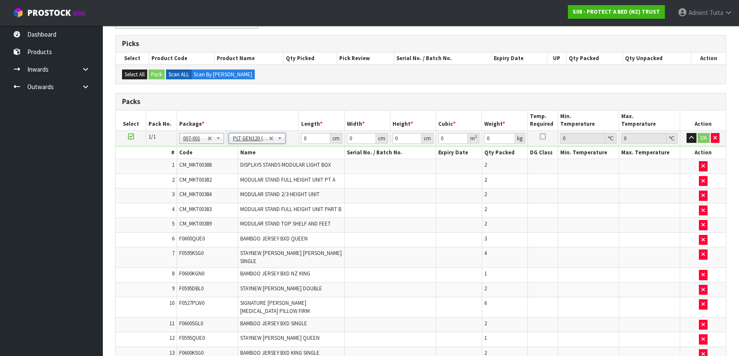
type input "120"
type input "100"
type input "146.587"
click at [401, 142] on input "0" at bounding box center [407, 138] width 29 height 11
type input "1"
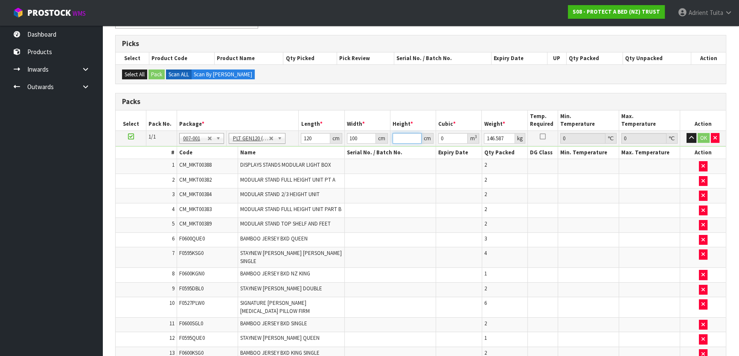
type input "0.012"
type input "14"
type input "0.168"
type input "148"
type input "1.776"
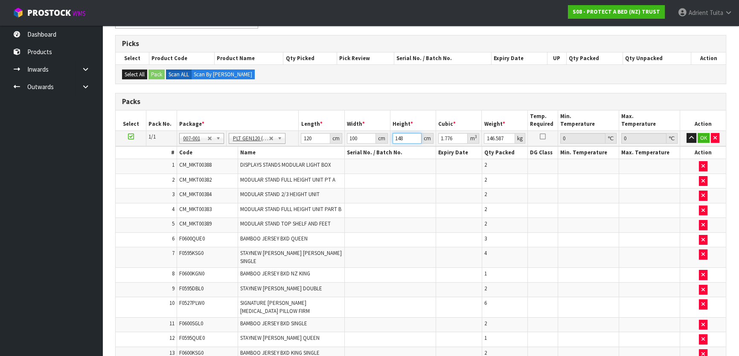
type input "148"
type input "167"
click at [701, 138] on button "OK" at bounding box center [704, 138] width 12 height 10
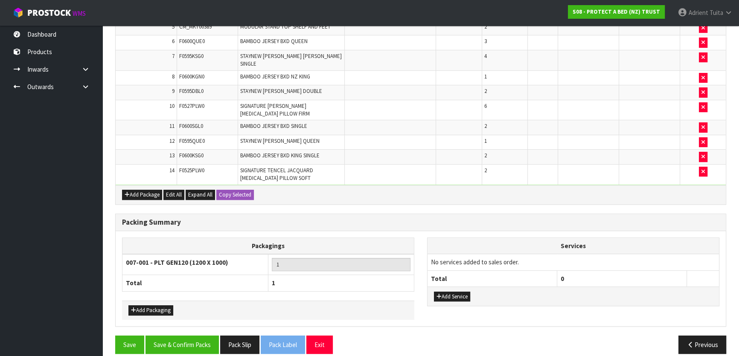
scroll to position [330, 0]
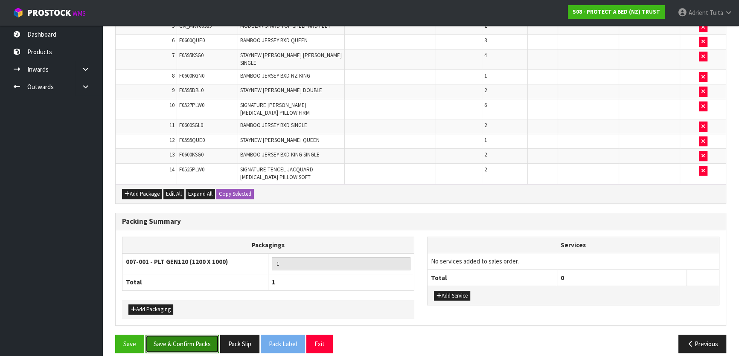
click at [203, 341] on button "Save & Confirm Packs" at bounding box center [182, 344] width 73 height 18
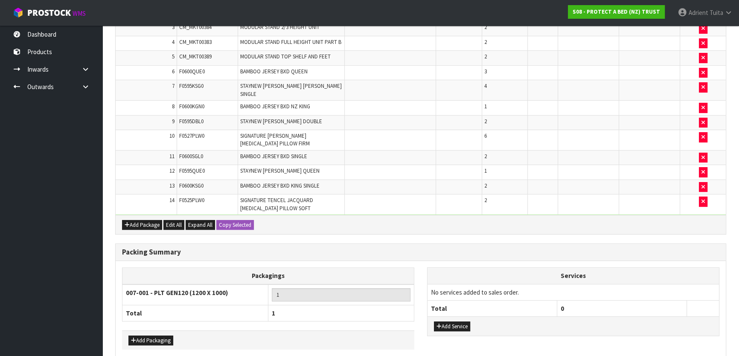
scroll to position [0, 0]
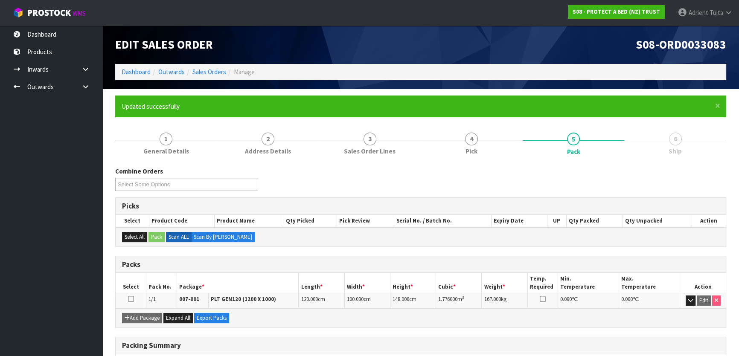
click at [147, 77] on ol "Dashboard Outwards Sales Orders Manage" at bounding box center [420, 72] width 611 height 16
click at [146, 73] on link "Dashboard" at bounding box center [136, 72] width 29 height 8
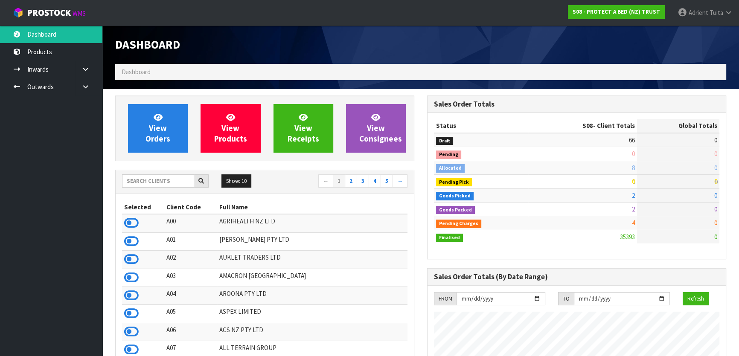
scroll to position [645, 312]
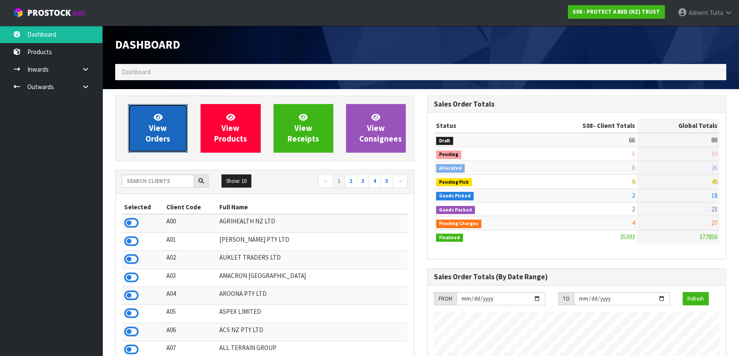
click at [149, 118] on link "View Orders" at bounding box center [158, 128] width 60 height 49
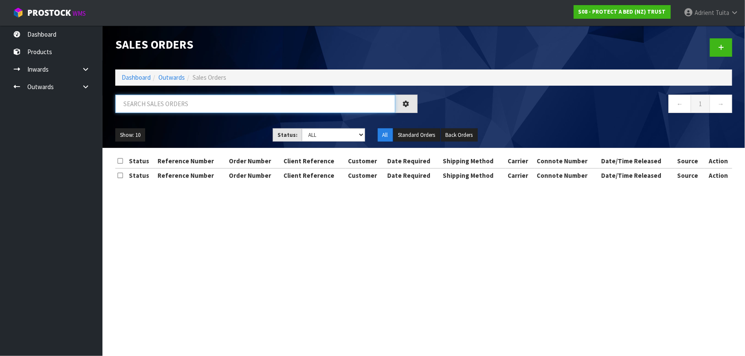
click at [206, 107] on input "text" at bounding box center [255, 104] width 280 height 18
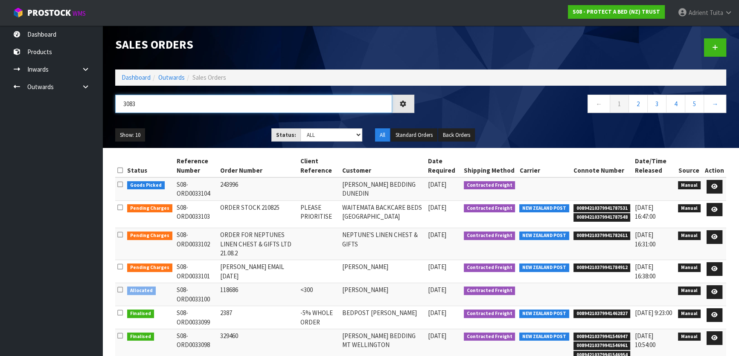
type input "3083"
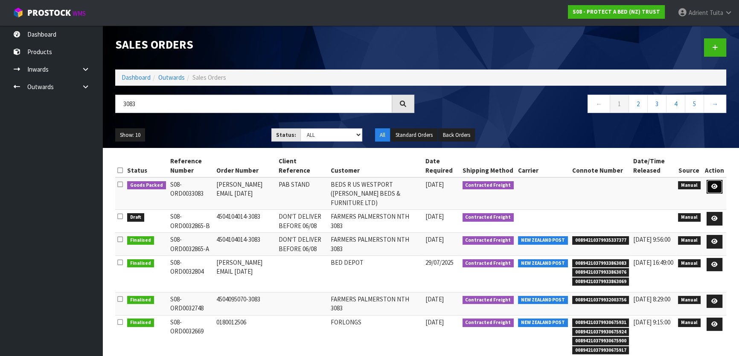
click at [711, 186] on link at bounding box center [715, 187] width 16 height 14
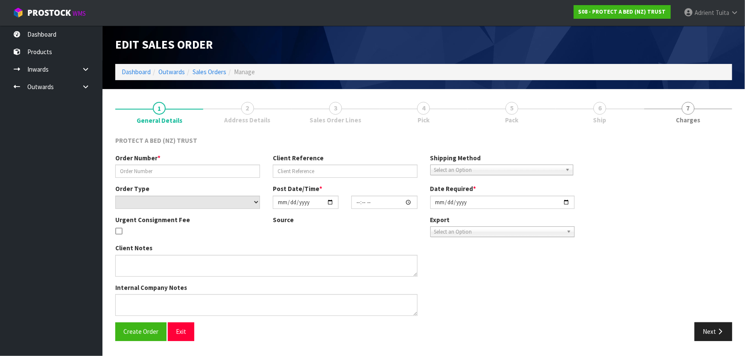
type input "[PERSON_NAME] EMAIL [DATE]"
type input "PAB STAND"
select select "number:0"
type input "[DATE]"
type input "08:44:00.000"
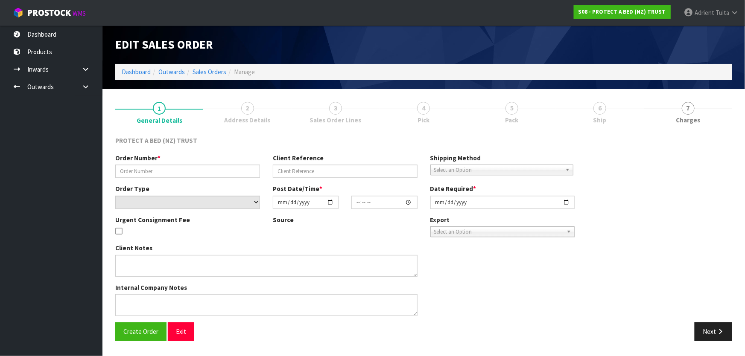
type input "[DATE]"
type textarea "THE ORDER TO BE SENT WITH THE STANDS IS AS FOLLOWS - [PERSON_NAME] TO PROVIDE C…"
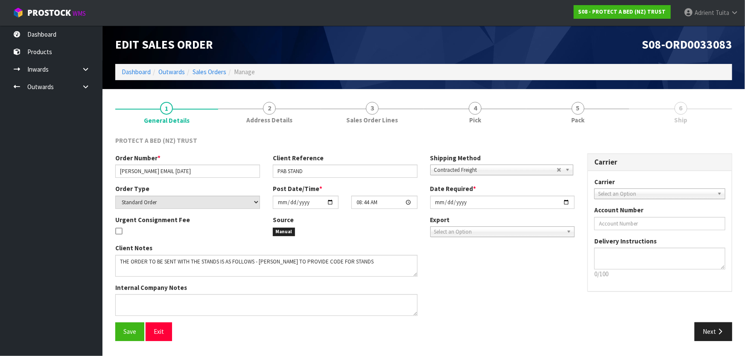
click at [675, 109] on span "6" at bounding box center [681, 108] width 13 height 13
click at [636, 104] on link "6 Ship" at bounding box center [680, 113] width 103 height 34
drag, startPoint x: 499, startPoint y: 137, endPoint x: 622, endPoint y: 120, distance: 124.1
click at [505, 136] on div "PROTECT A BED (NZ) TRUST" at bounding box center [424, 145] width 630 height 18
click at [622, 120] on link "5 Pack" at bounding box center [577, 113] width 103 height 34
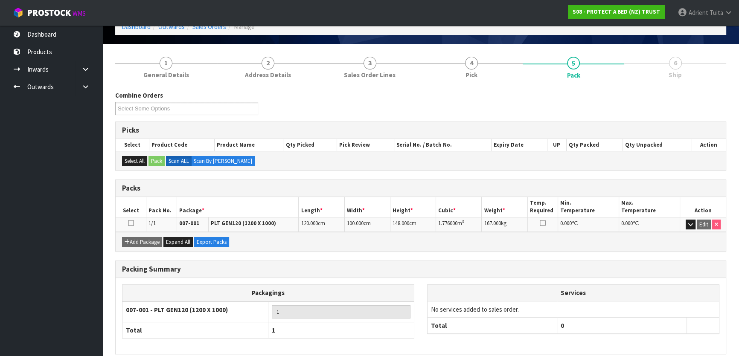
scroll to position [82, 0]
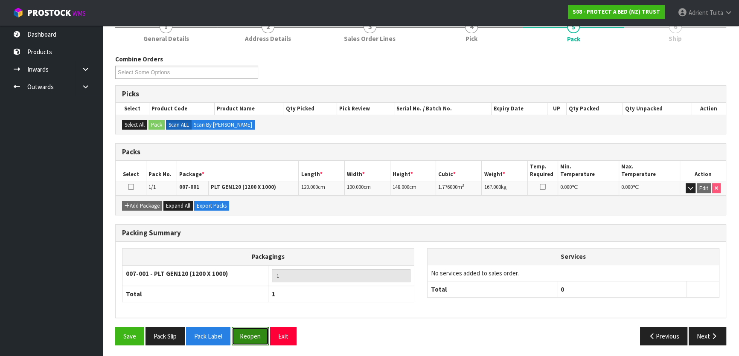
click at [246, 336] on button "Reopen" at bounding box center [250, 336] width 37 height 18
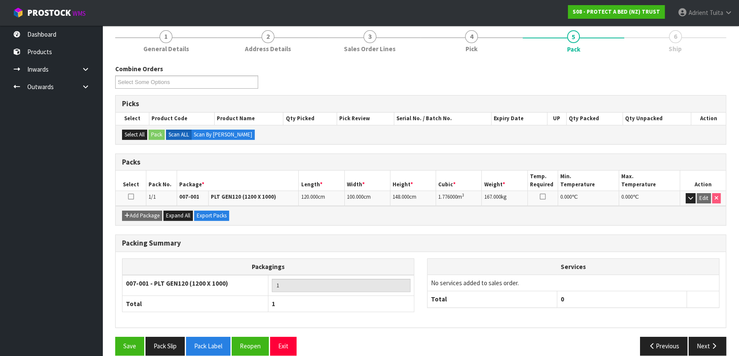
scroll to position [113, 0]
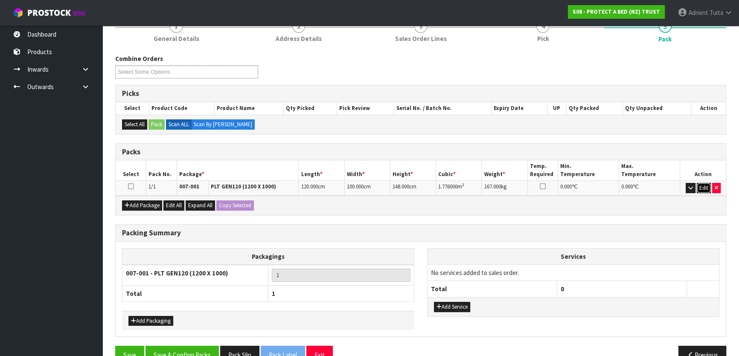
click at [707, 190] on button "Edit" at bounding box center [704, 188] width 14 height 10
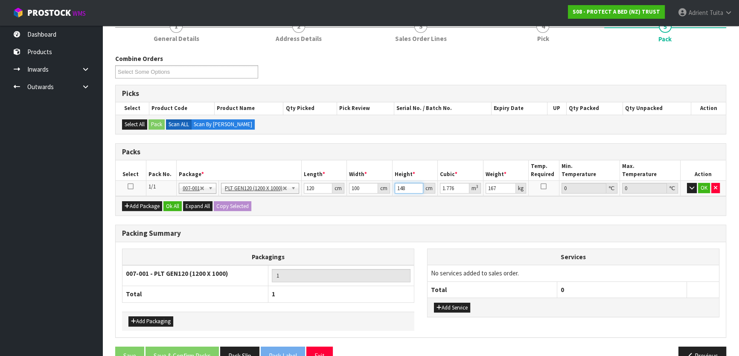
click at [402, 187] on input "148" at bounding box center [409, 188] width 29 height 11
type input "1"
type input "0.012"
type input "13"
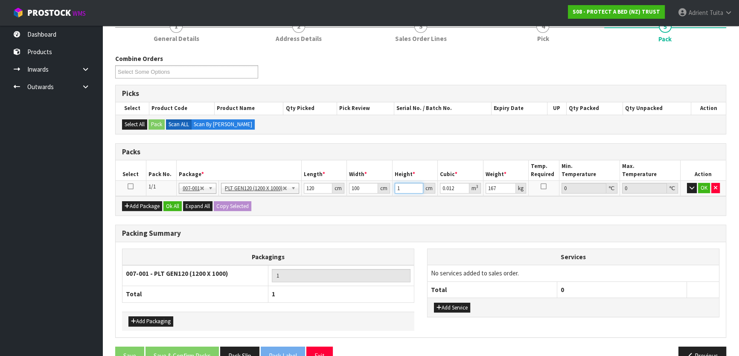
type input "0.156"
type input "132"
type input "1.584"
type input "132"
click at [700, 187] on button "OK" at bounding box center [704, 188] width 12 height 10
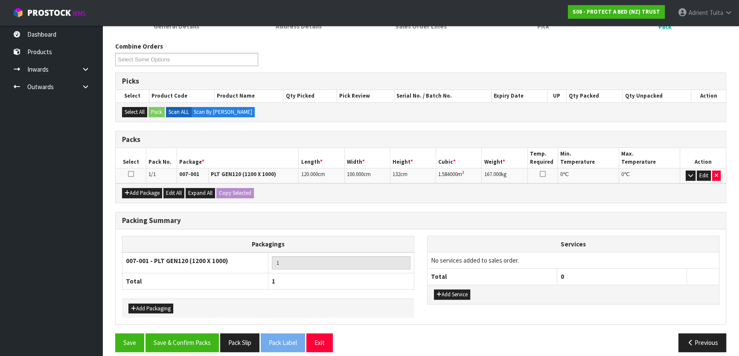
scroll to position [132, 0]
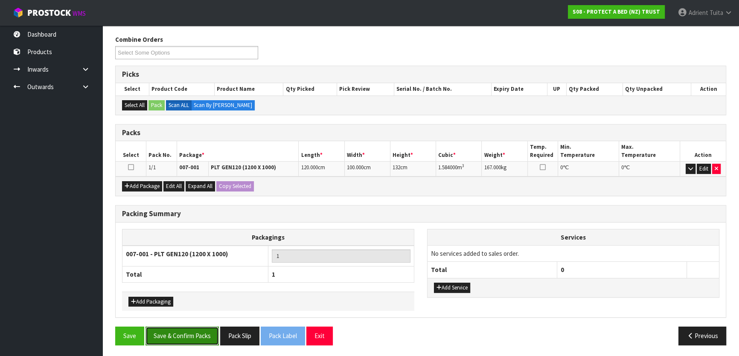
click at [199, 329] on button "Save & Confirm Packs" at bounding box center [182, 336] width 73 height 18
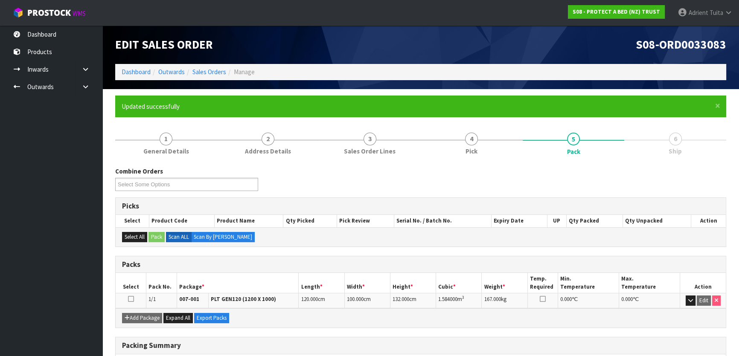
click at [147, 76] on li "Dashboard" at bounding box center [136, 71] width 29 height 9
click at [143, 74] on link "Dashboard" at bounding box center [136, 72] width 29 height 8
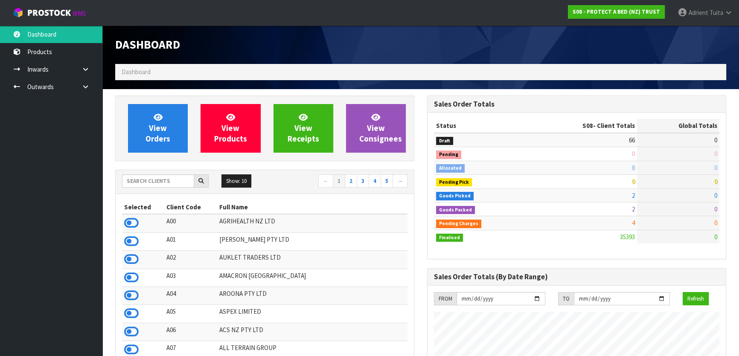
scroll to position [645, 312]
click at [701, 12] on span "Adrient" at bounding box center [699, 13] width 20 height 8
click at [700, 28] on link "Logout" at bounding box center [705, 34] width 67 height 12
